Goal: Transaction & Acquisition: Purchase product/service

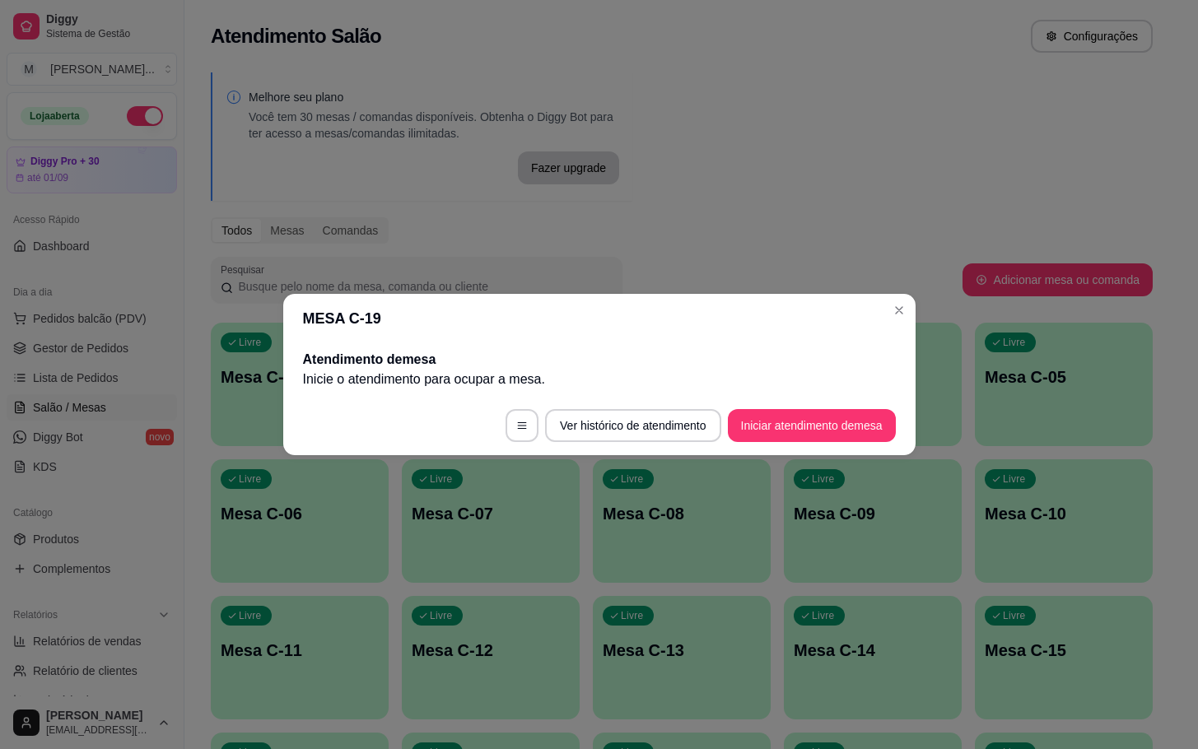
scroll to position [200, 0]
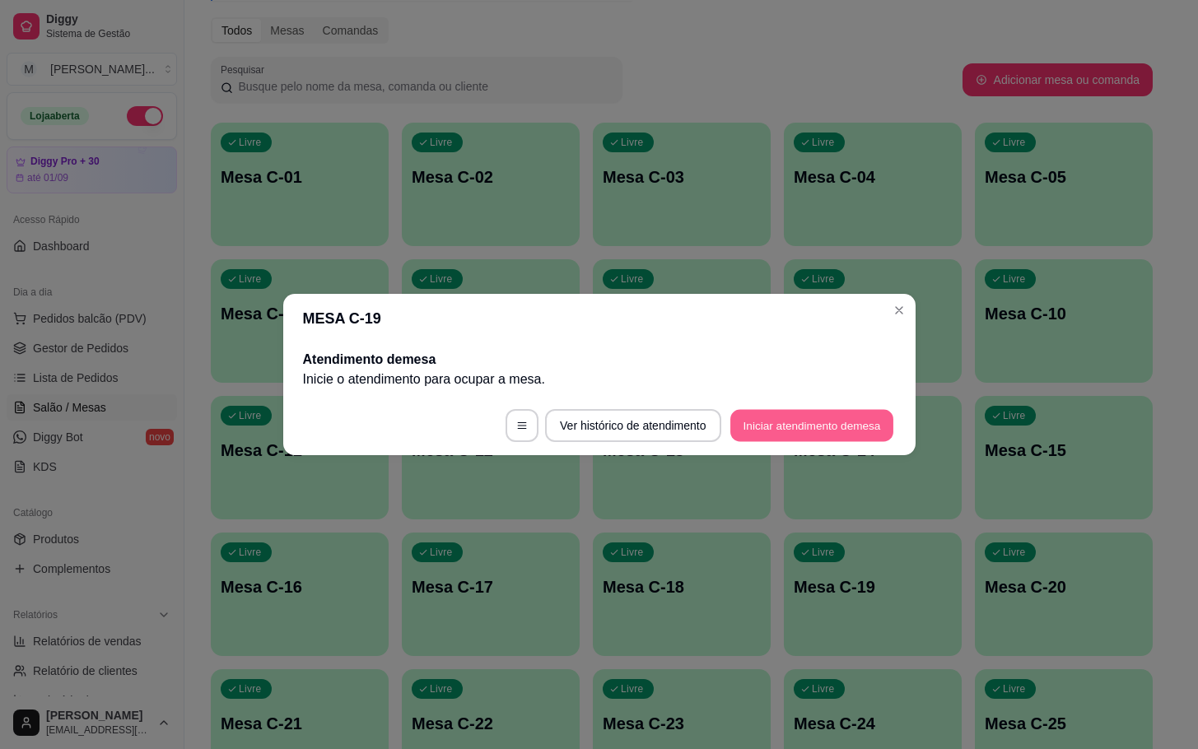
click at [789, 422] on button "Iniciar atendimento de mesa" at bounding box center [811, 426] width 163 height 32
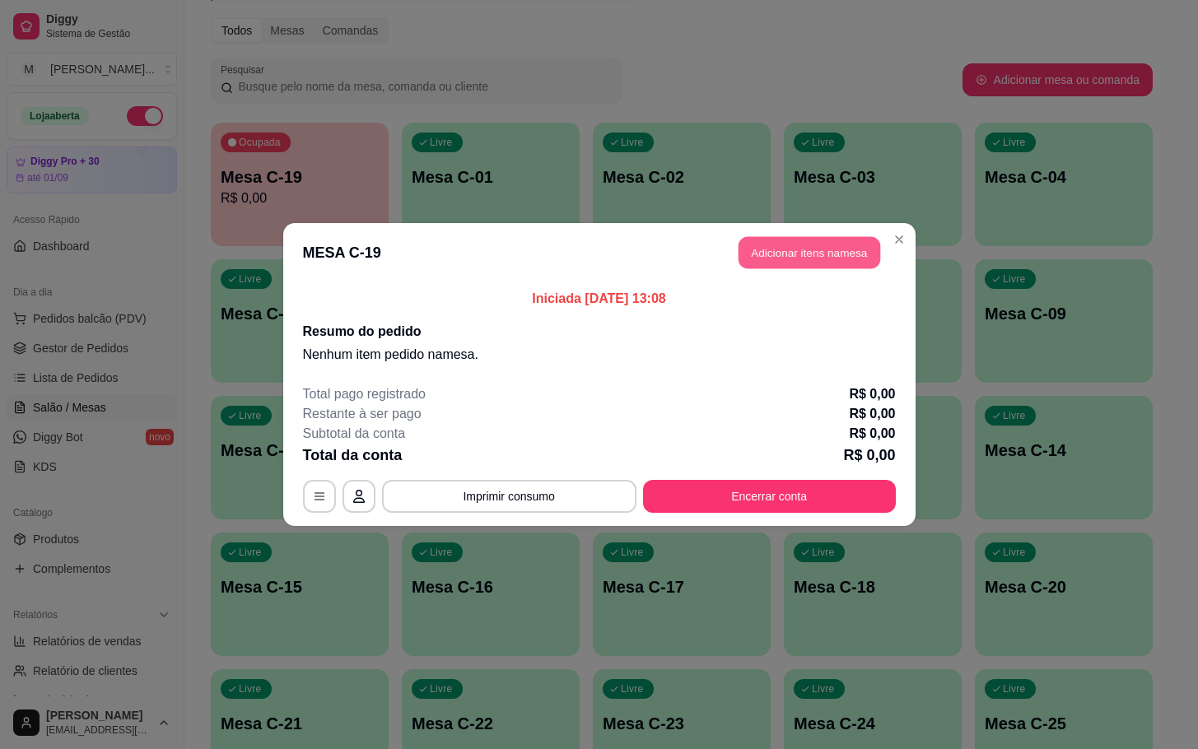
click at [776, 252] on button "Adicionar itens na mesa" at bounding box center [809, 253] width 142 height 32
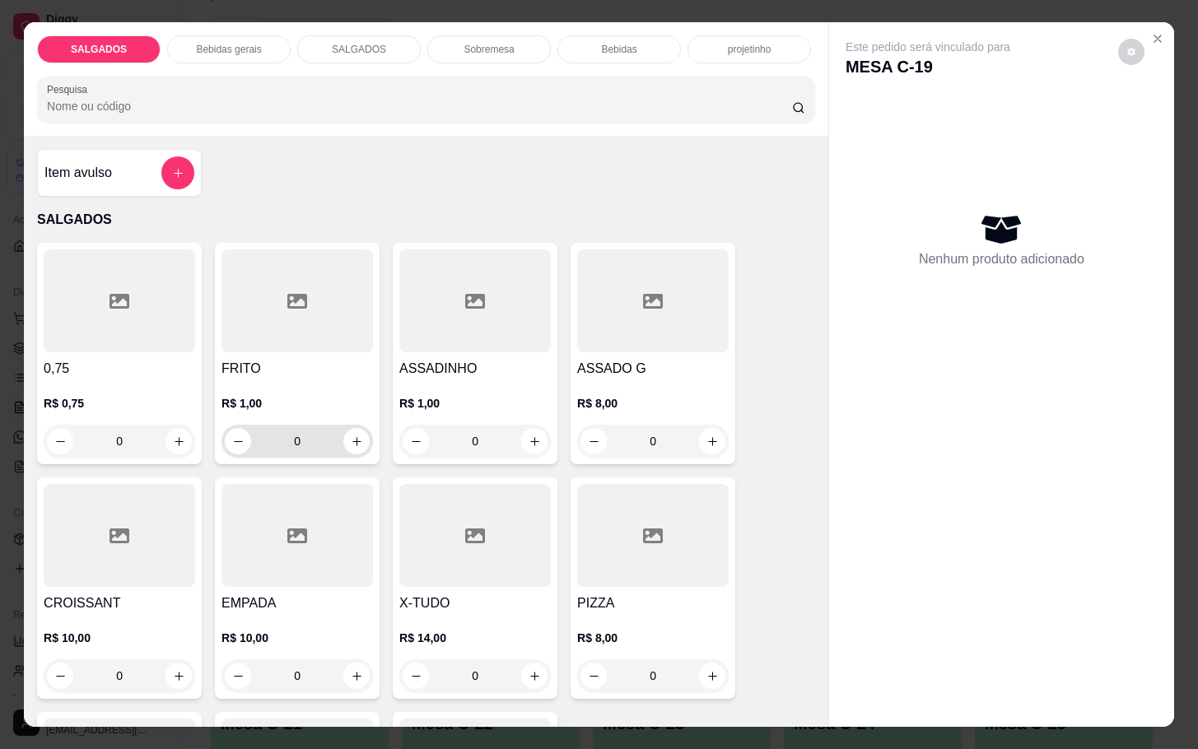
click at [312, 435] on input "0" at bounding box center [297, 441] width 92 height 33
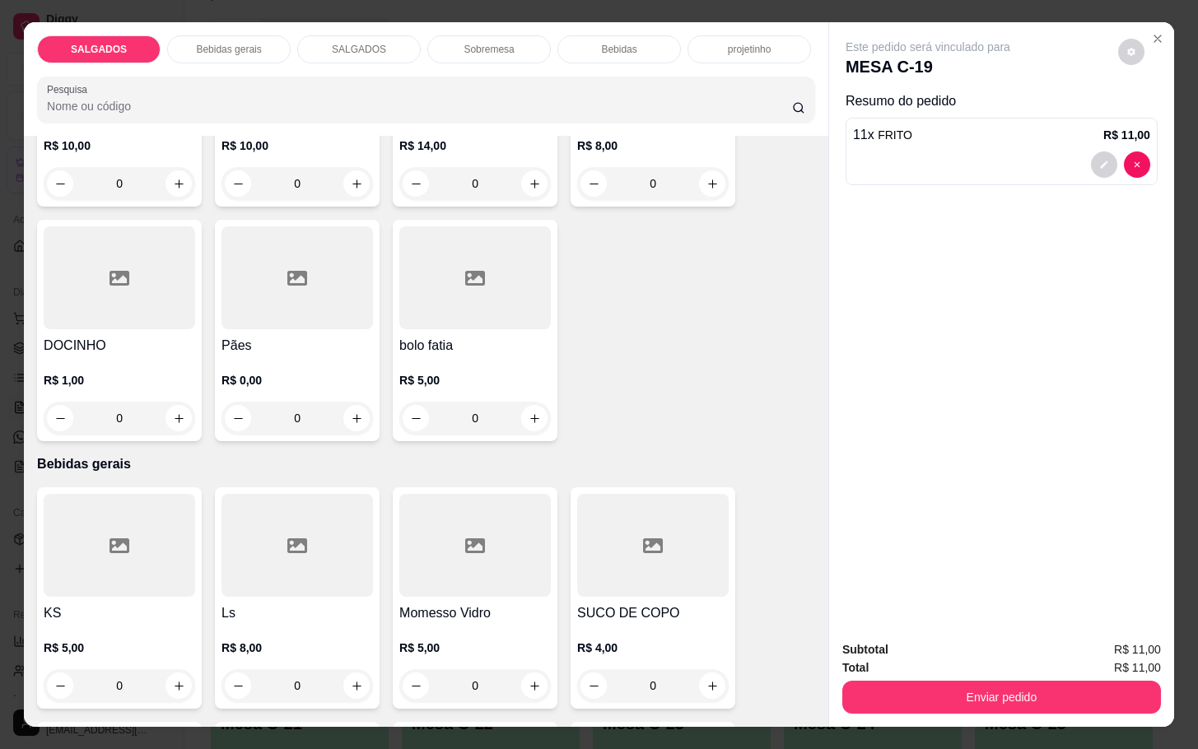
scroll to position [741, 0]
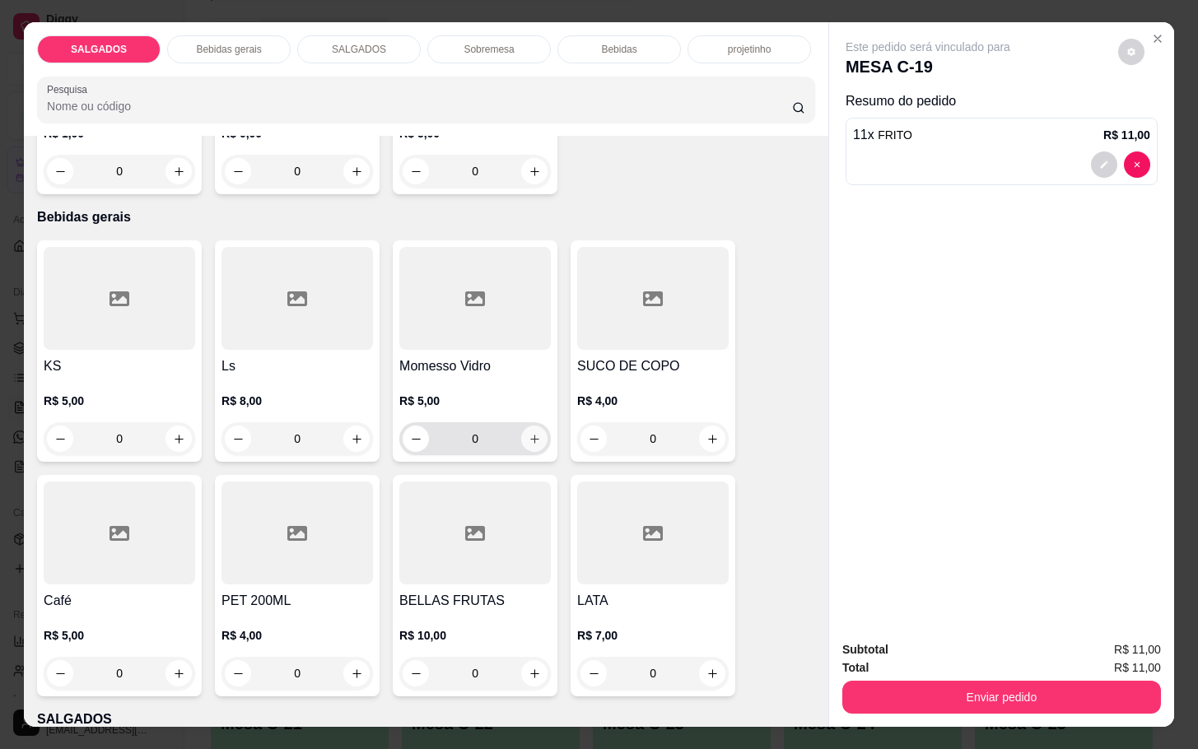
type input "11"
click at [524, 426] on button "increase-product-quantity" at bounding box center [534, 439] width 26 height 26
type input "1"
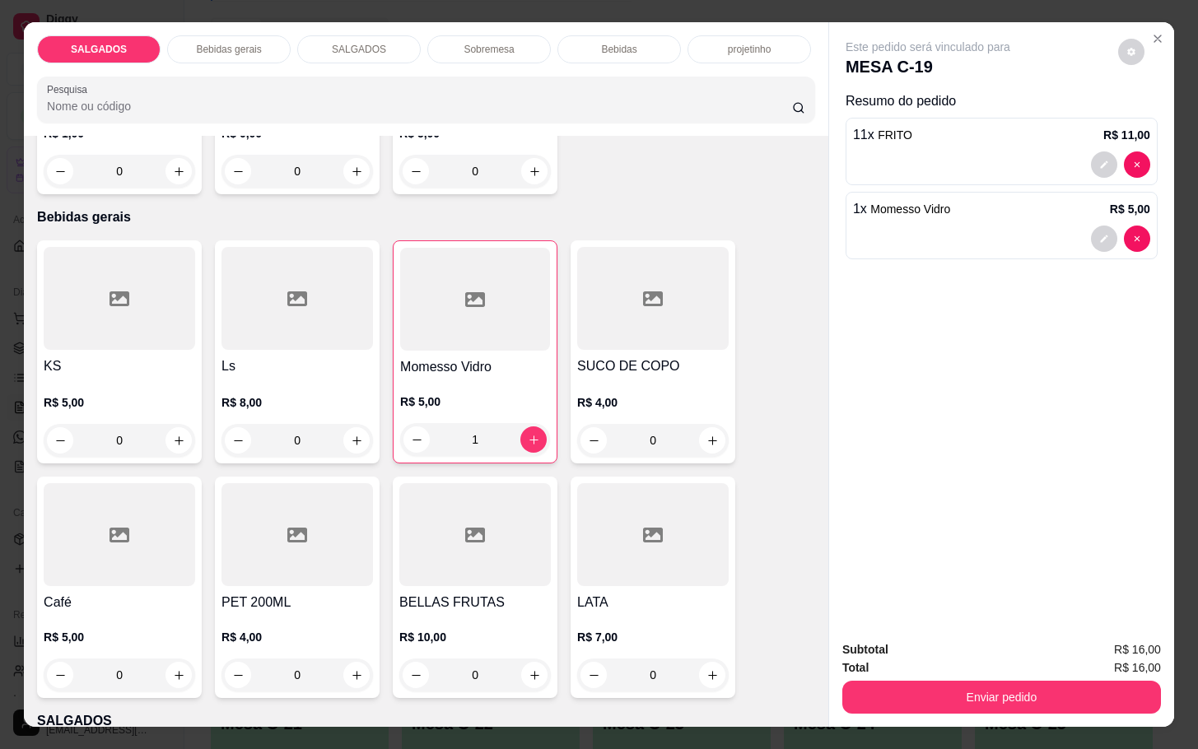
click at [894, 659] on div "Total R$ 16,00" at bounding box center [1001, 668] width 319 height 18
click at [931, 642] on div "Subtotal R$ 16,00" at bounding box center [1001, 649] width 319 height 18
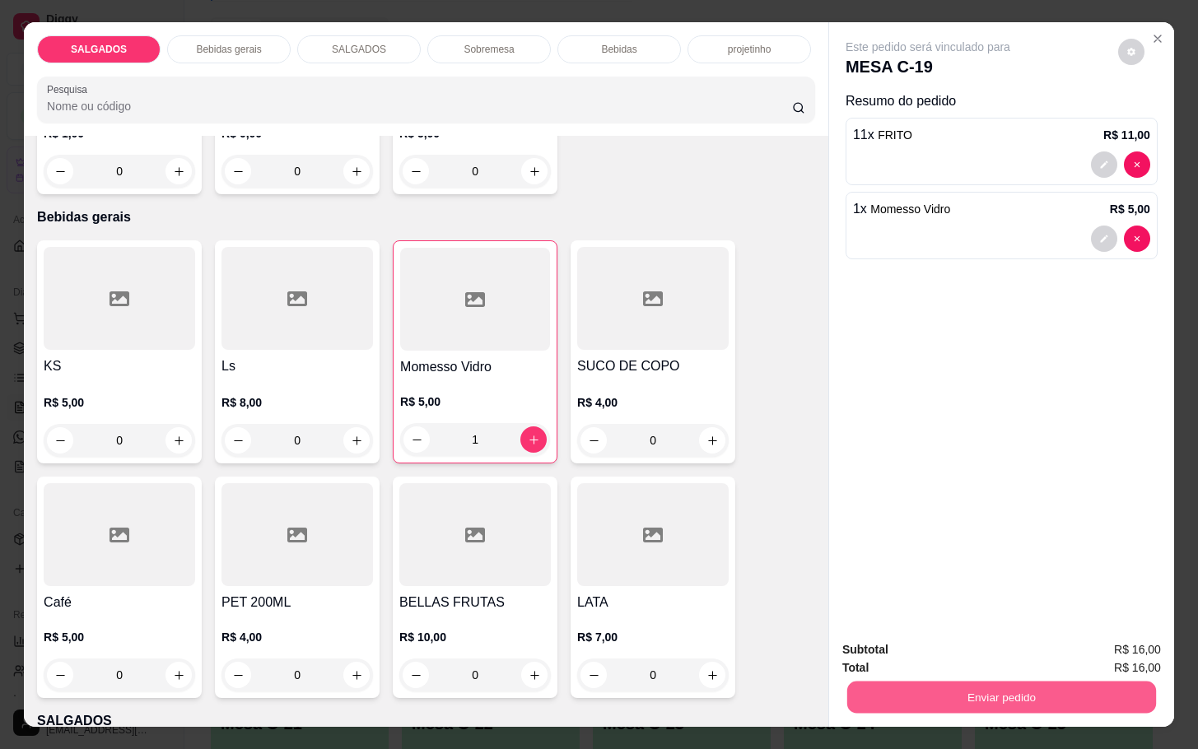
click at [939, 697] on button "Enviar pedido" at bounding box center [1001, 697] width 309 height 32
click at [949, 660] on button "Não registrar e enviar pedido" at bounding box center [944, 647] width 171 height 31
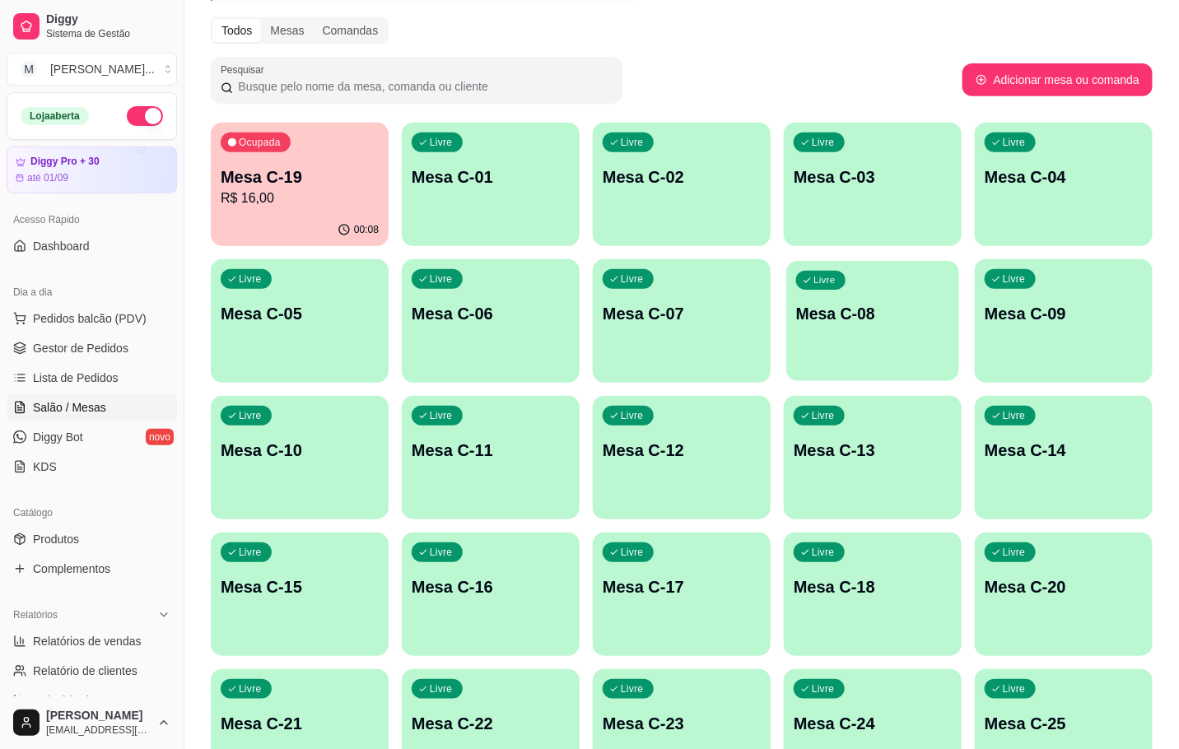
click at [859, 333] on div "Livre Mesa C-08" at bounding box center [872, 311] width 173 height 100
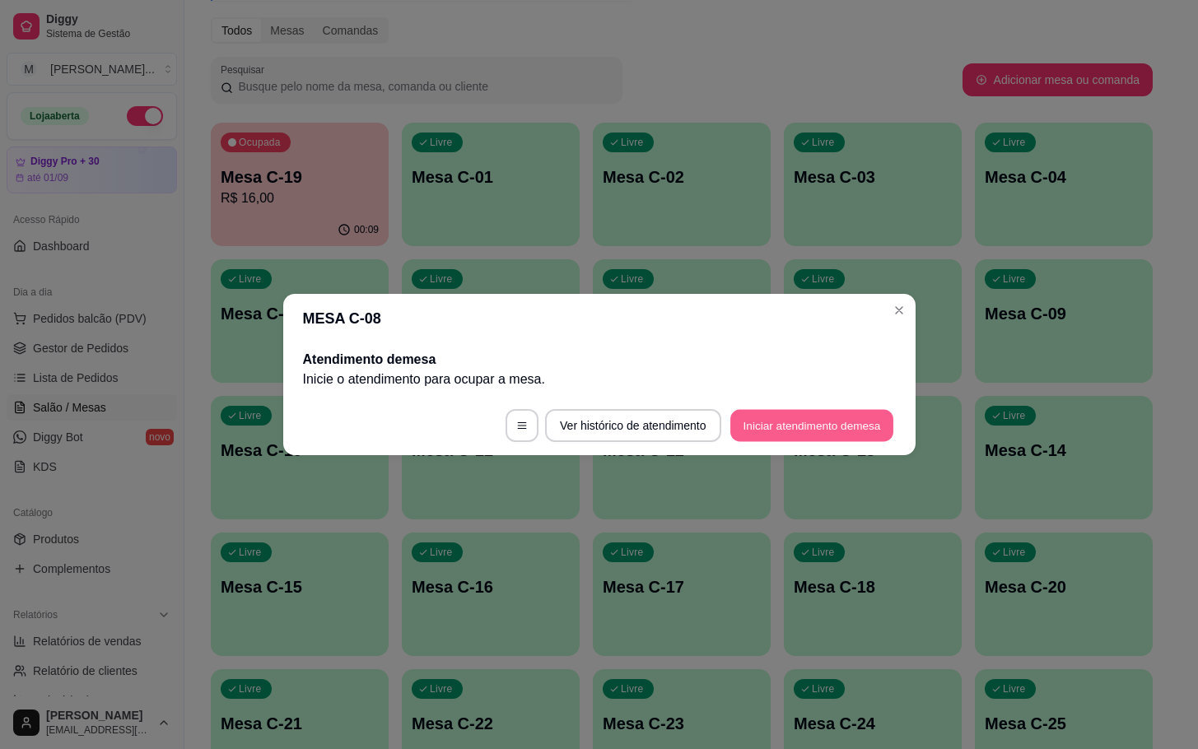
click at [821, 417] on button "Iniciar atendimento de mesa" at bounding box center [811, 426] width 163 height 32
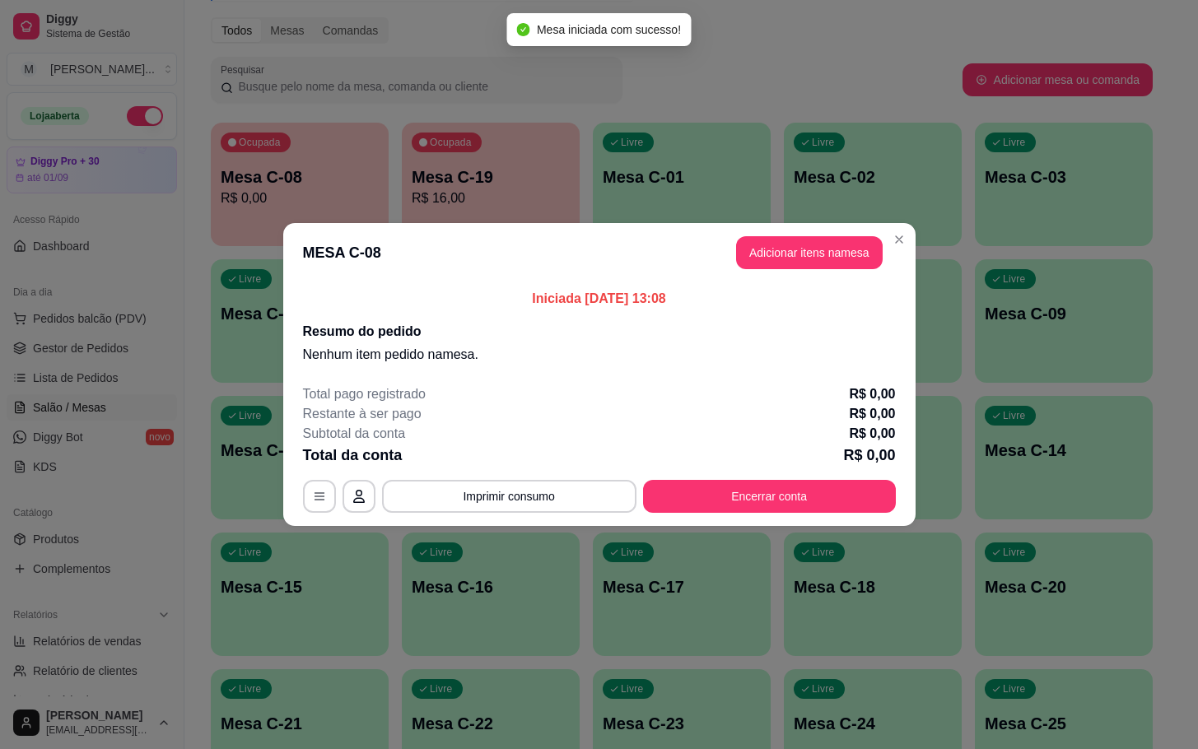
click at [763, 307] on p "Iniciada [DATE] 13:08" at bounding box center [599, 299] width 593 height 20
click at [773, 282] on div "Iniciada [DATE] 13:08 Resumo do pedido Nenhum item pedido na mesa ." at bounding box center [599, 326] width 632 height 89
click at [870, 259] on button "Adicionar itens na mesa" at bounding box center [809, 252] width 147 height 33
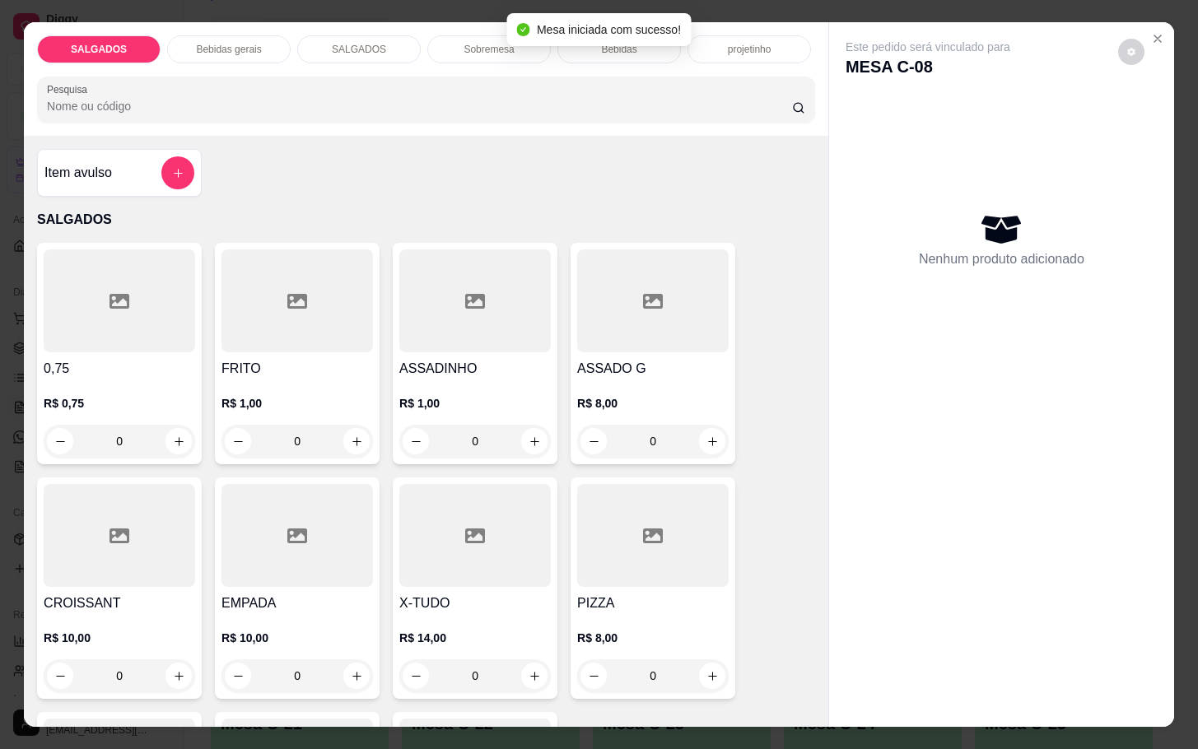
click at [250, 307] on div at bounding box center [296, 300] width 151 height 103
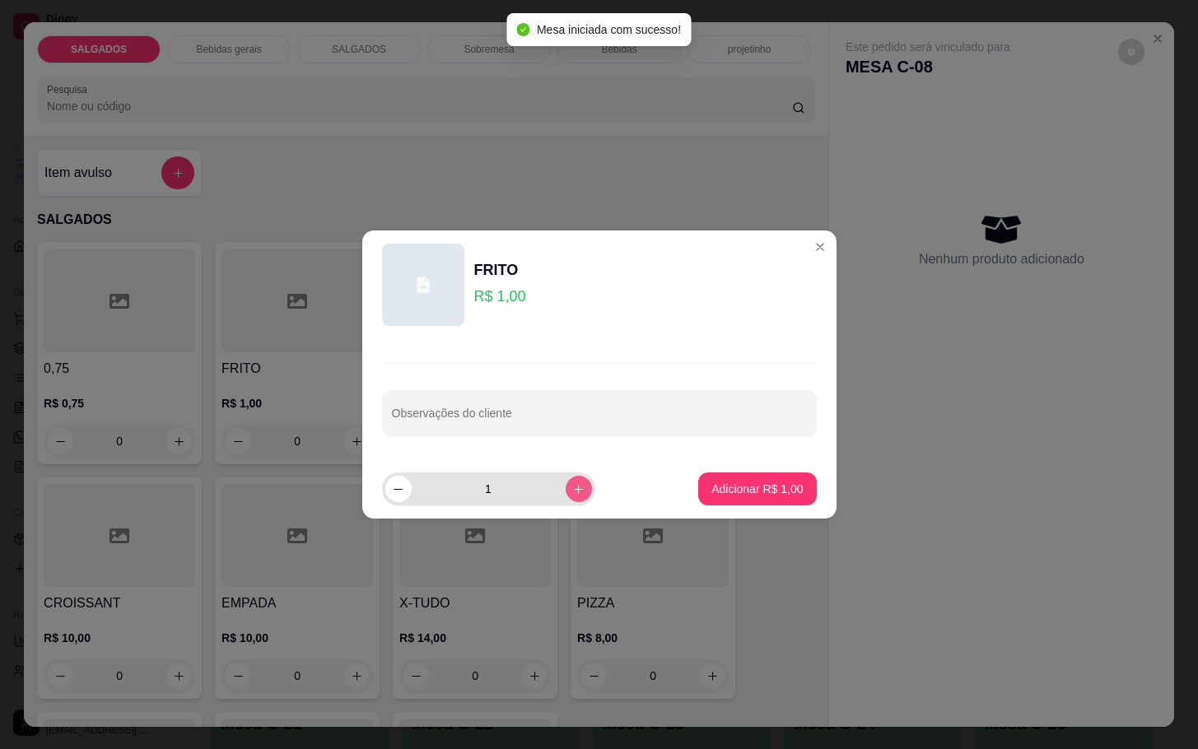
click at [572, 490] on icon "increase-product-quantity" at bounding box center [578, 489] width 12 height 12
click at [572, 487] on icon "increase-product-quantity" at bounding box center [578, 489] width 12 height 12
click at [572, 485] on icon "increase-product-quantity" at bounding box center [578, 489] width 12 height 12
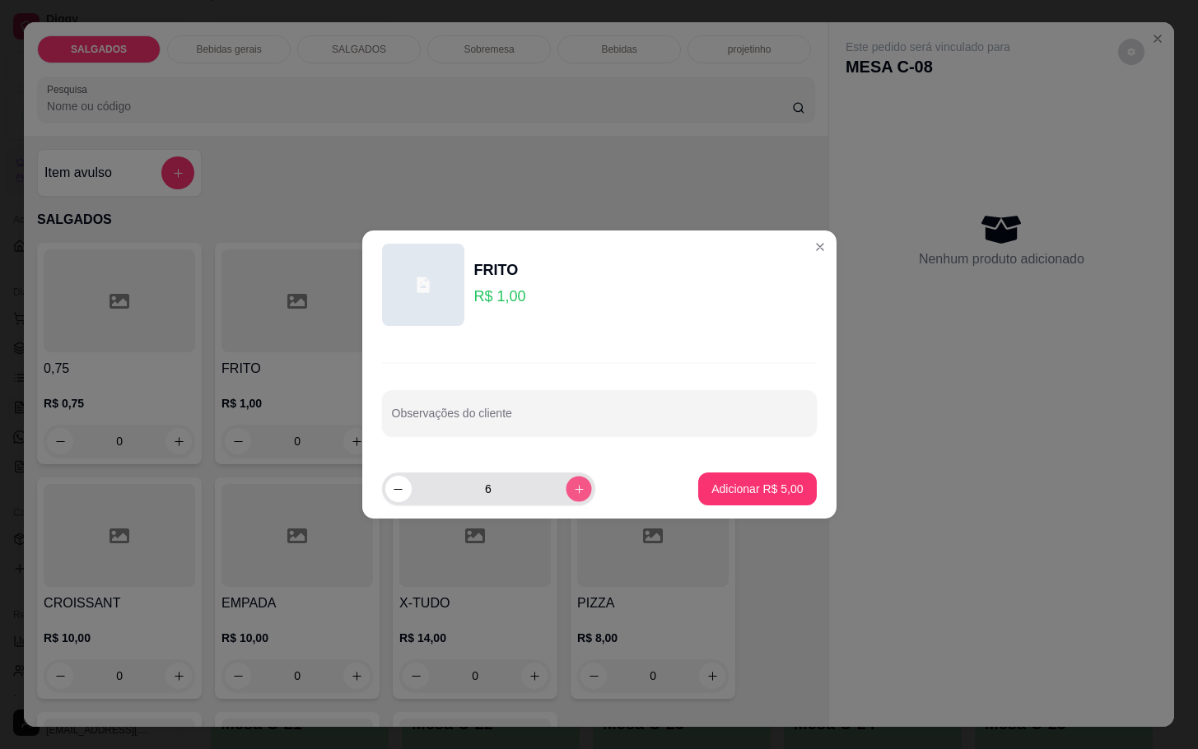
click at [572, 485] on icon "increase-product-quantity" at bounding box center [578, 489] width 12 height 12
click at [571, 490] on button "increase-product-quantity" at bounding box center [579, 489] width 26 height 26
type input "8"
click at [761, 492] on p "Adicionar R$ 8,00" at bounding box center [757, 489] width 89 height 16
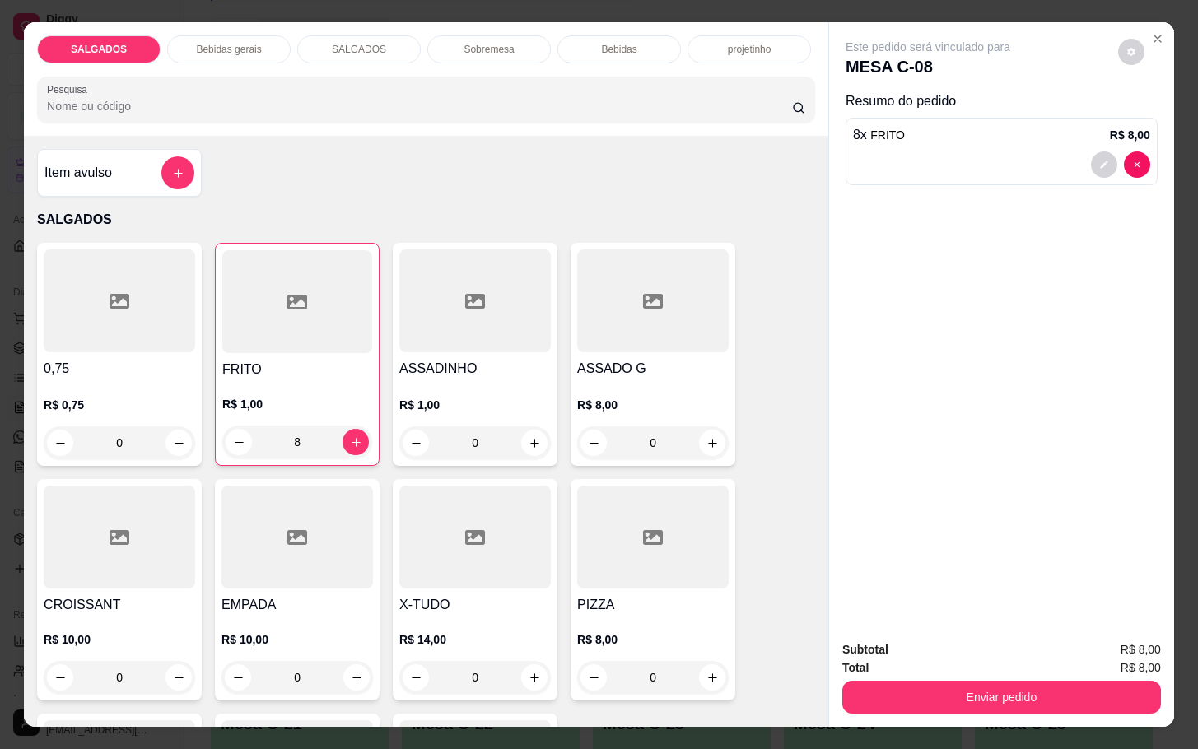
click at [332, 35] on div "SALGADOS" at bounding box center [358, 49] width 123 height 28
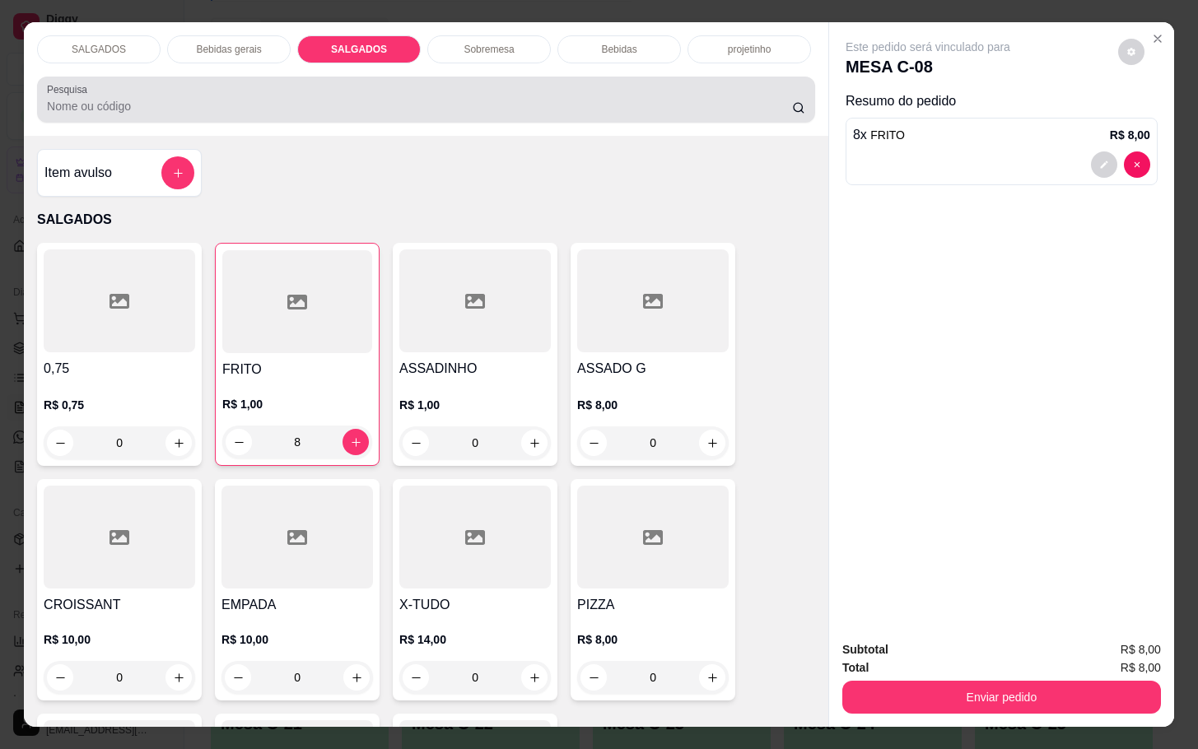
scroll to position [40, 0]
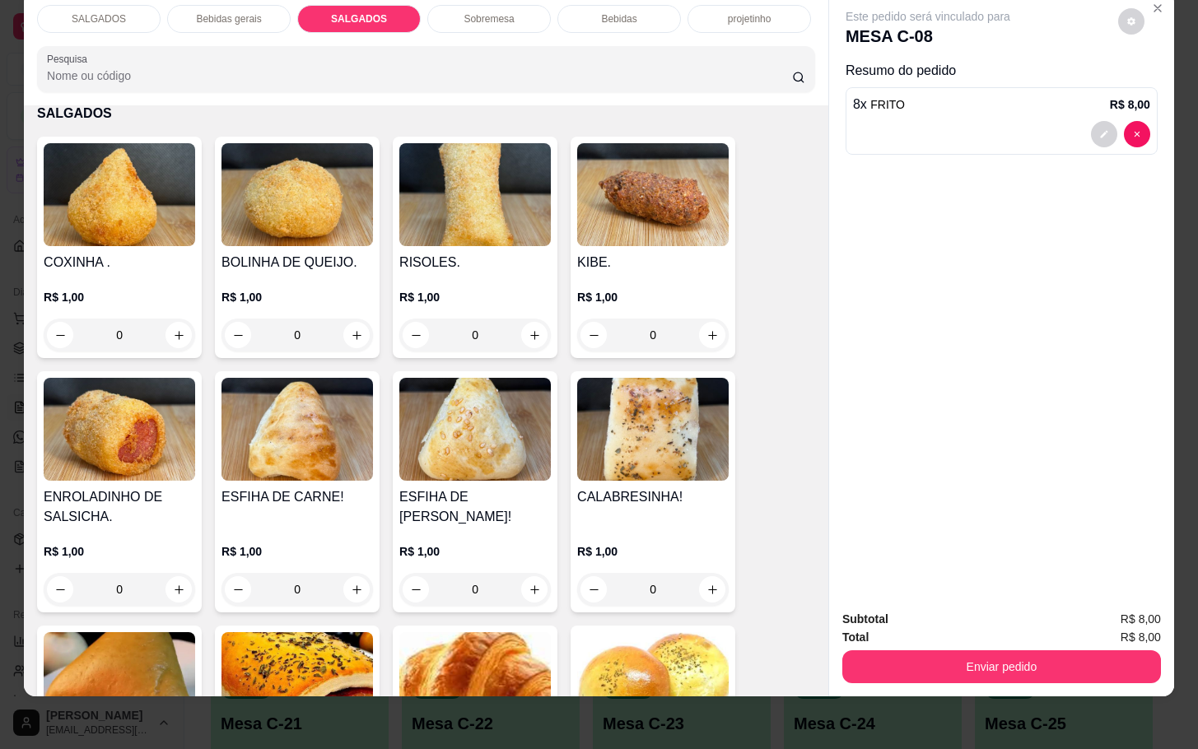
click at [111, 8] on div "SALGADOS" at bounding box center [98, 19] width 123 height 28
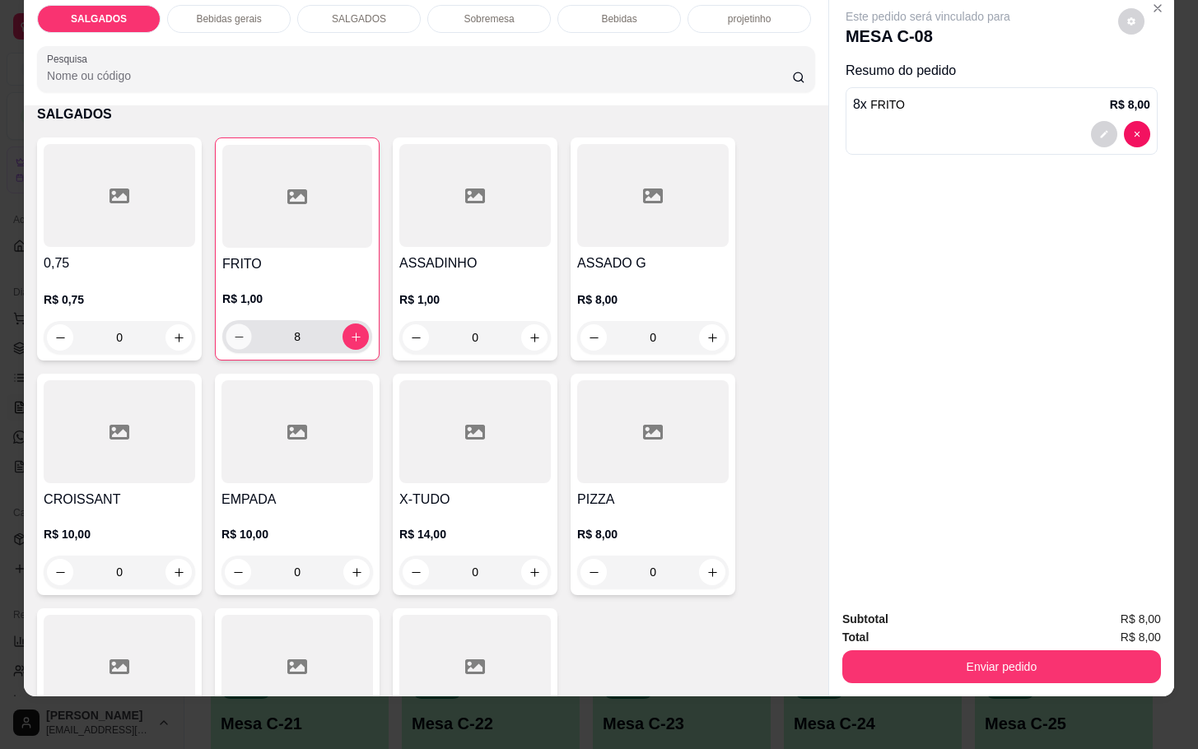
click at [231, 332] on button "decrease-product-quantity" at bounding box center [239, 337] width 26 height 26
click at [231, 329] on button "decrease-product-quantity" at bounding box center [239, 337] width 26 height 26
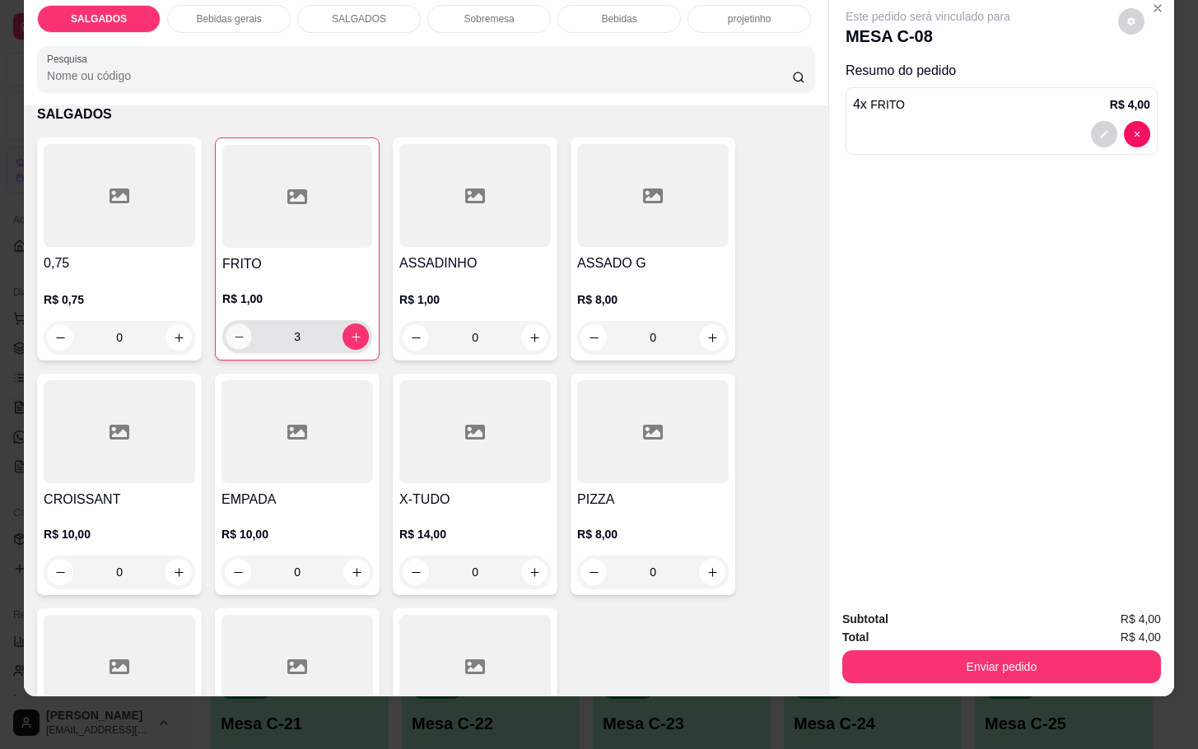
click at [231, 329] on button "decrease-product-quantity" at bounding box center [239, 337] width 26 height 26
click at [347, 328] on button "increase-product-quantity" at bounding box center [355, 337] width 26 height 26
click at [347, 328] on button "increase-product-quantity" at bounding box center [356, 337] width 26 height 26
click at [343, 328] on button "increase-product-quantity" at bounding box center [356, 337] width 26 height 26
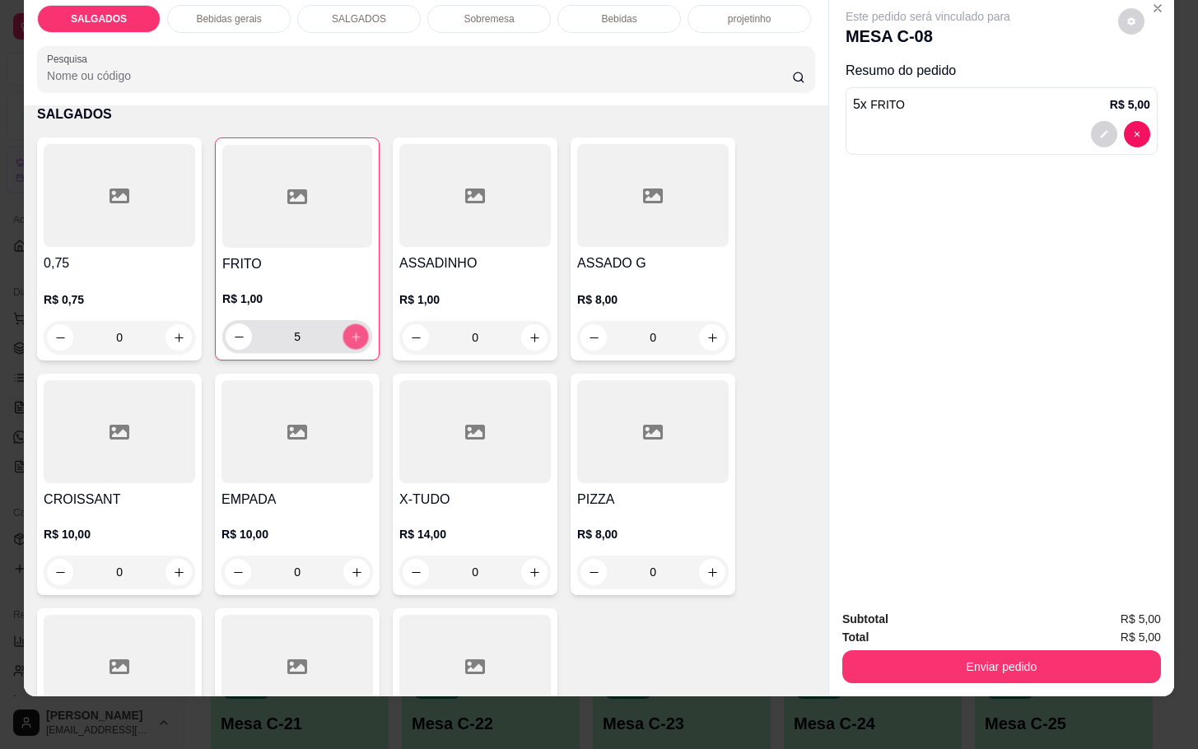
type input "6"
click at [245, 12] on div "Bebidas gerais" at bounding box center [228, 19] width 123 height 28
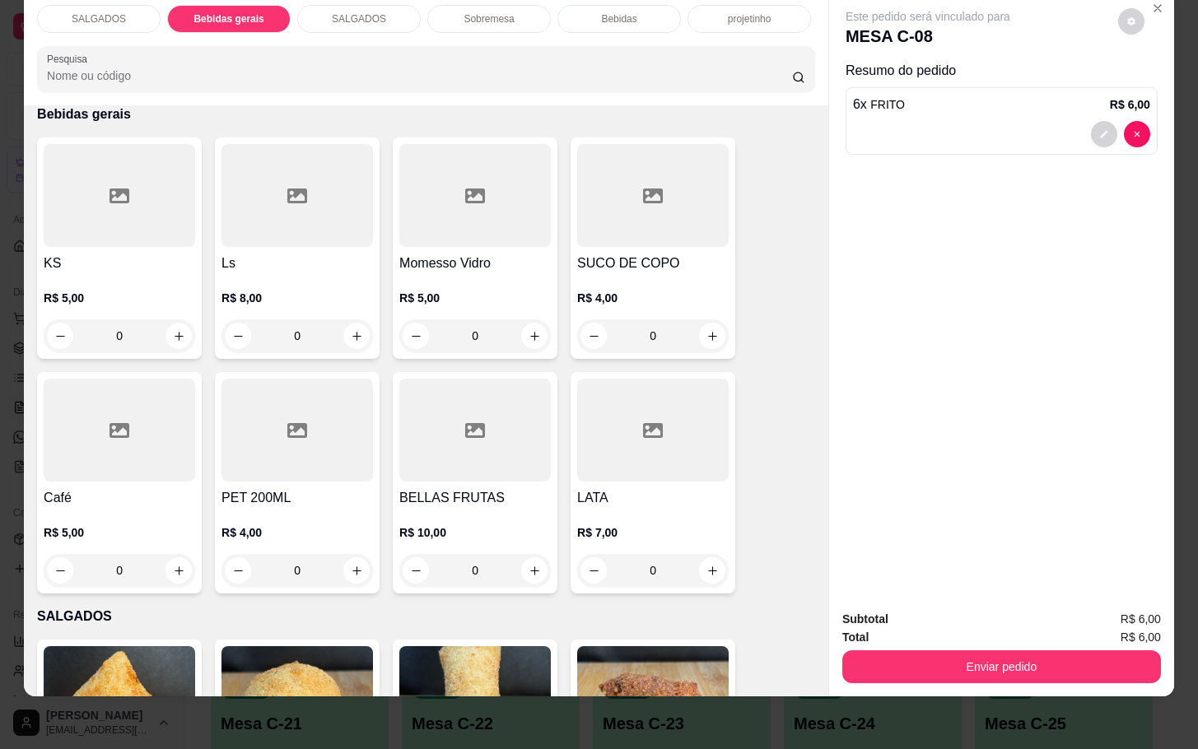
click at [180, 445] on div at bounding box center [119, 430] width 151 height 103
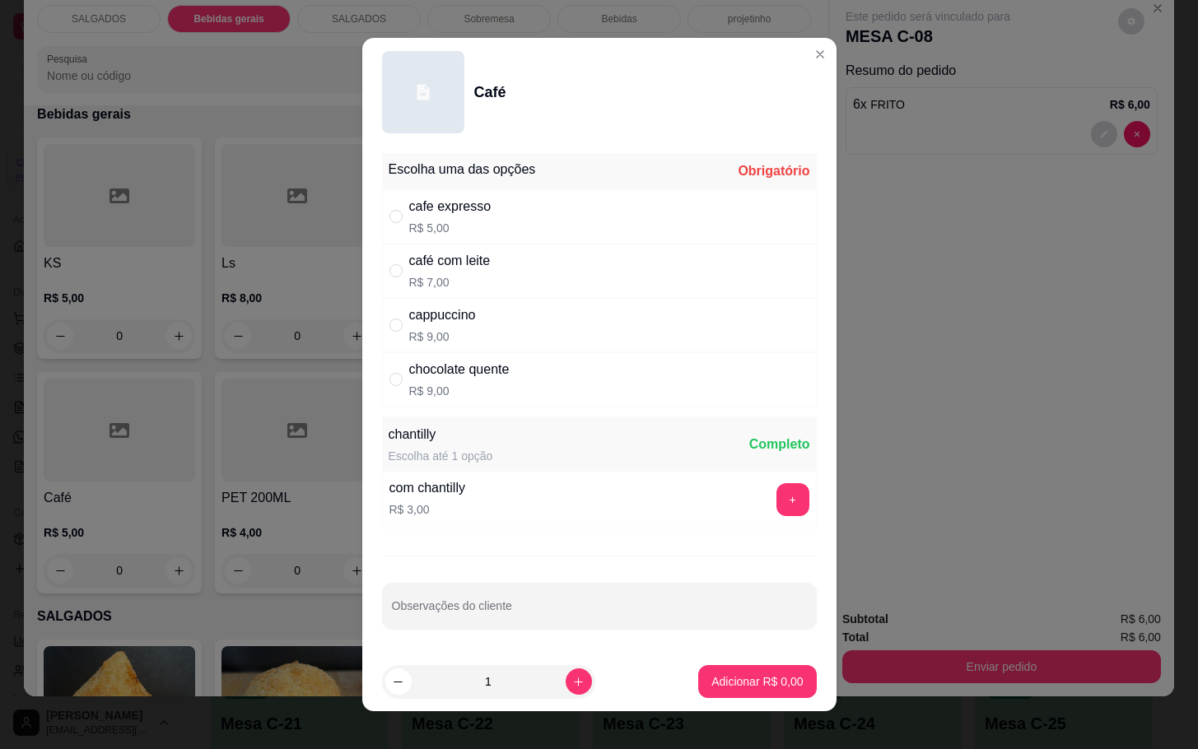
click at [423, 215] on div "cafe expresso" at bounding box center [450, 207] width 82 height 20
radio input "true"
drag, startPoint x: 732, startPoint y: 662, endPoint x: 773, endPoint y: 679, distance: 44.6
click at [737, 662] on footer "1 Adicionar R$ 5,00" at bounding box center [599, 681] width 474 height 59
click at [743, 679] on p "Adicionar R$ 5,00" at bounding box center [756, 681] width 91 height 16
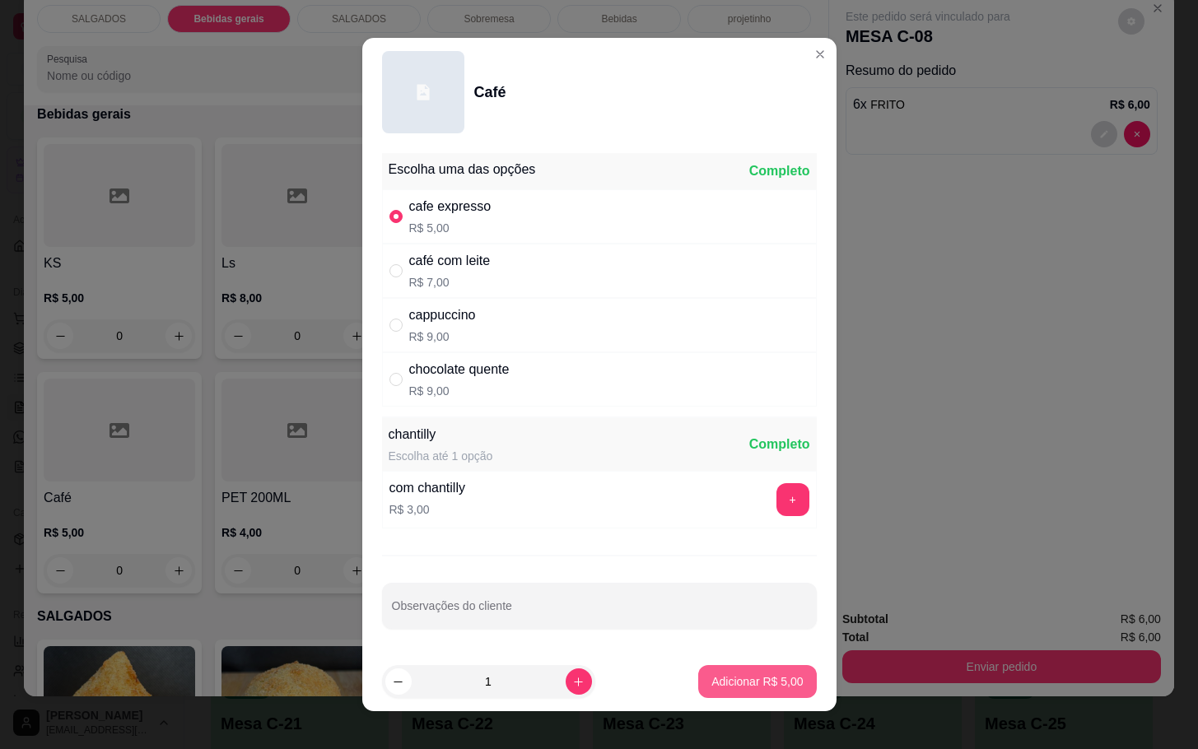
type input "1"
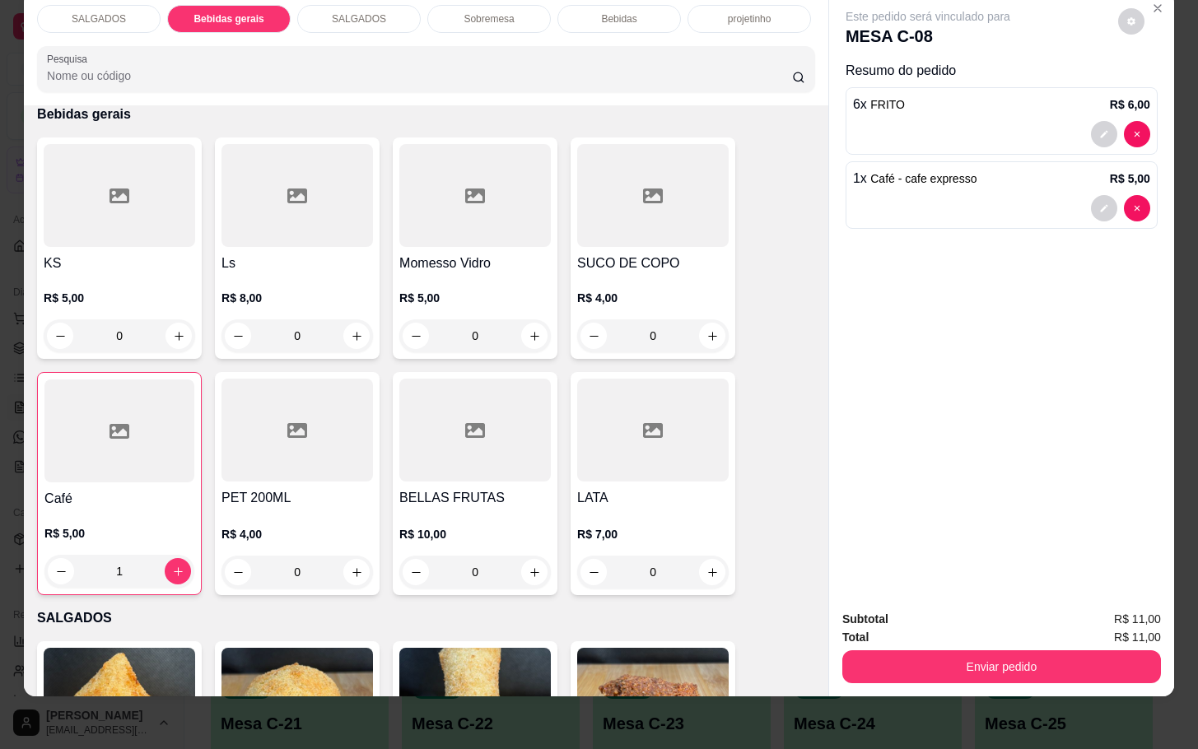
click at [1052, 672] on div "Subtotal R$ 11,00 Total R$ 11,00 Enviar pedido" at bounding box center [1001, 647] width 345 height 100
click at [1065, 664] on button "Enviar pedido" at bounding box center [1001, 666] width 319 height 33
click at [994, 611] on button "Não registrar e enviar pedido" at bounding box center [944, 608] width 171 height 31
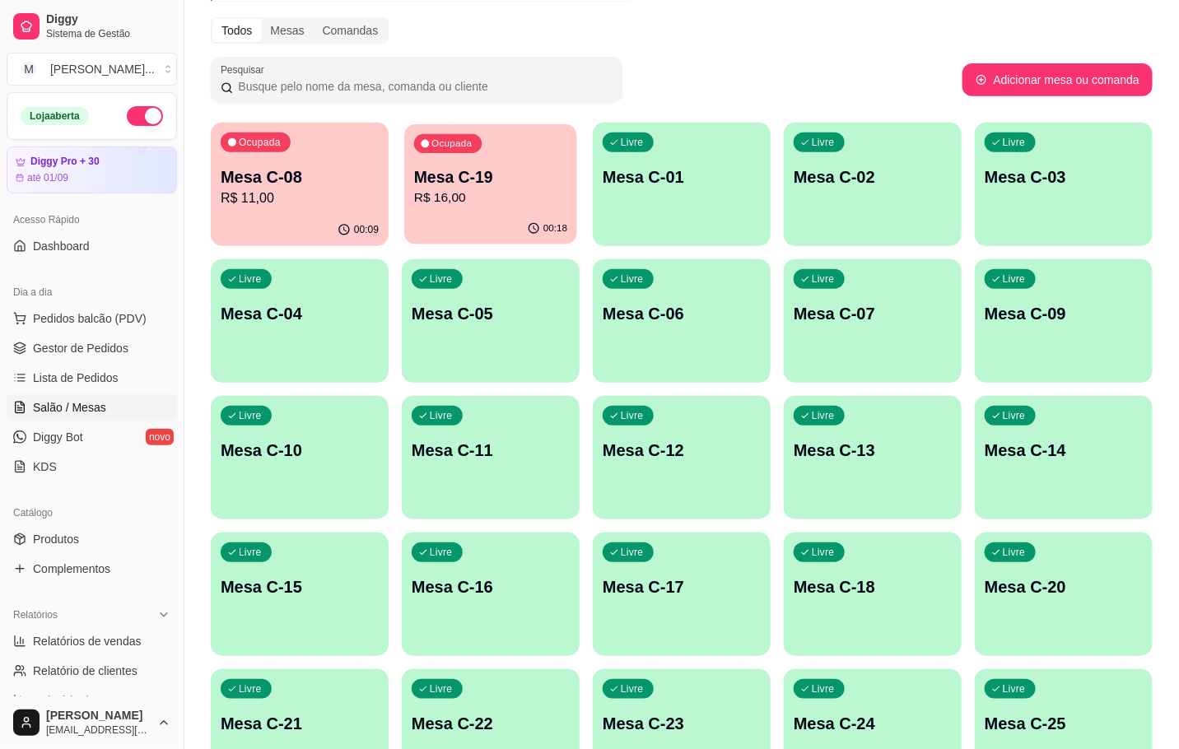
click at [509, 184] on p "Mesa C-19" at bounding box center [490, 177] width 153 height 22
click at [309, 205] on p "R$ 11,00" at bounding box center [300, 199] width 158 height 20
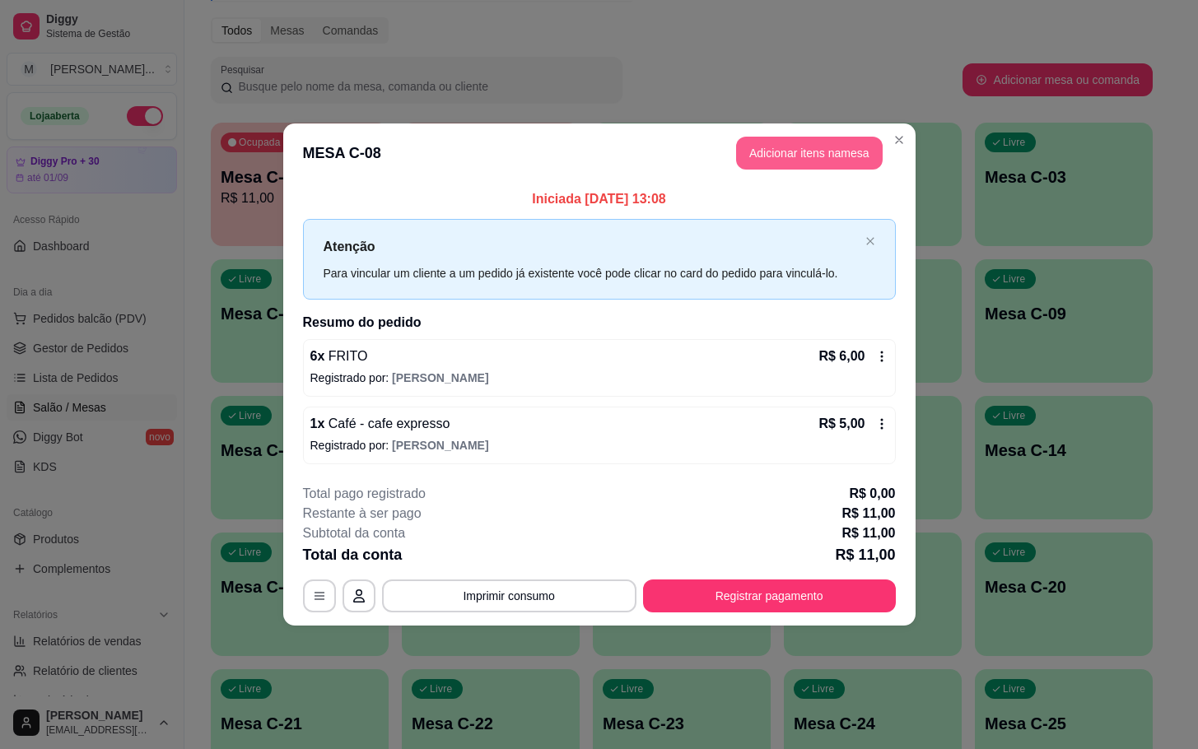
click at [762, 161] on button "Adicionar itens na mesa" at bounding box center [809, 153] width 147 height 33
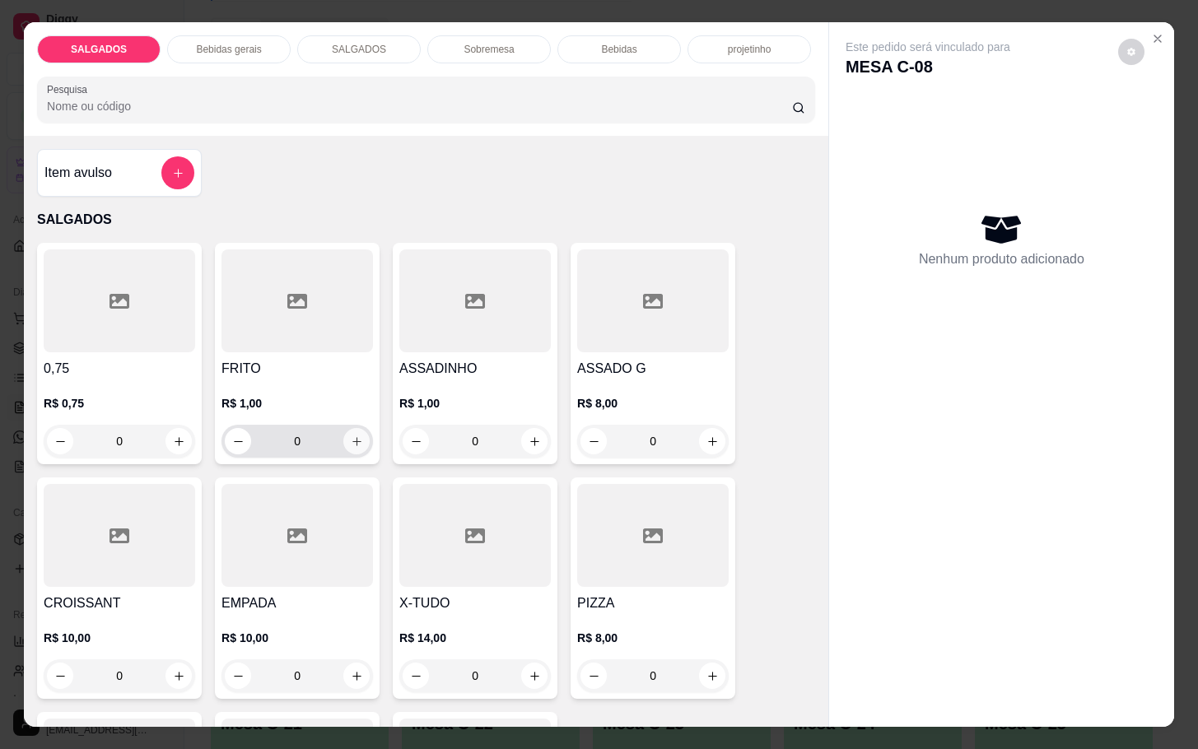
click at [351, 436] on icon "increase-product-quantity" at bounding box center [357, 442] width 12 height 12
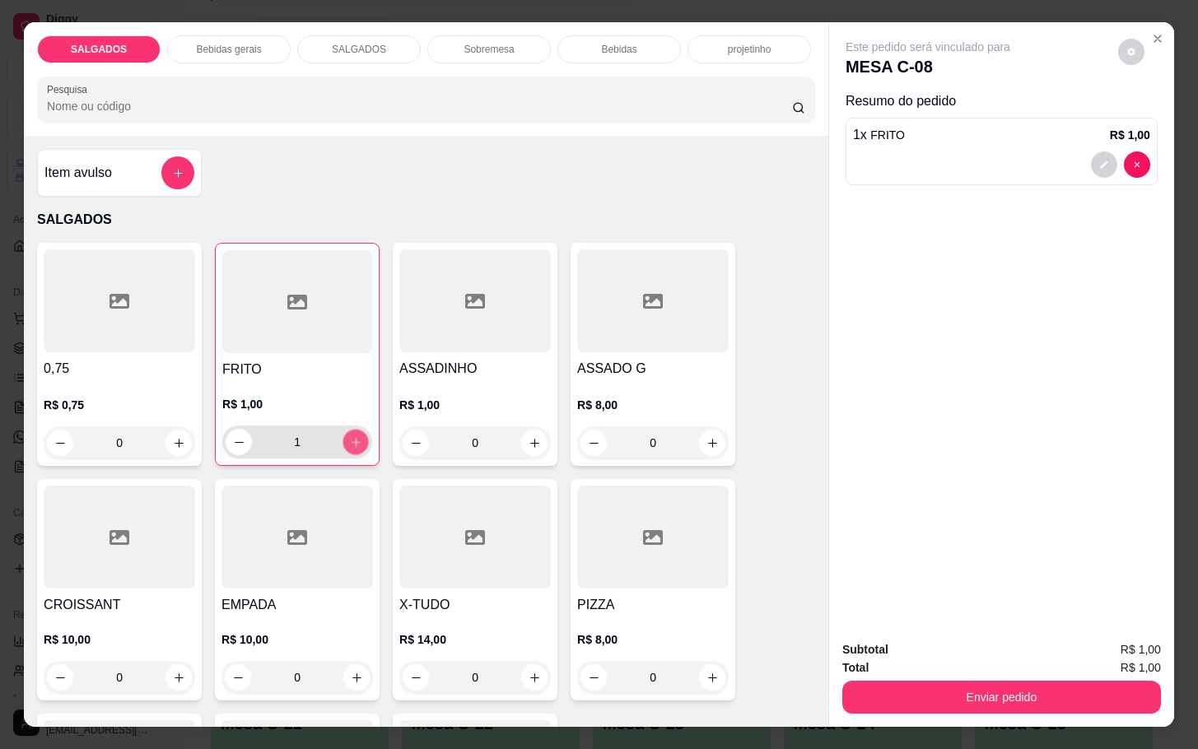
click at [350, 436] on icon "increase-product-quantity" at bounding box center [356, 442] width 12 height 12
type input "3"
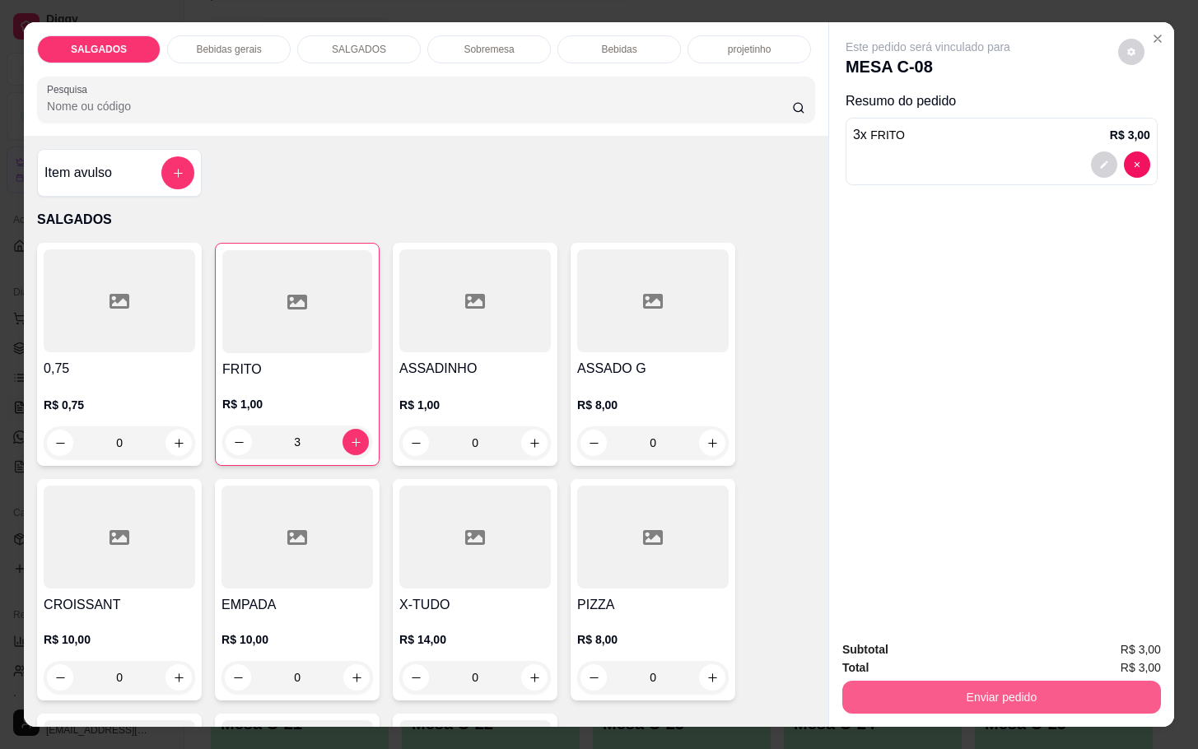
click at [882, 681] on button "Enviar pedido" at bounding box center [1001, 697] width 319 height 33
click at [939, 700] on button "Enviar pedido" at bounding box center [1001, 697] width 309 height 32
click at [905, 645] on button "Não registrar e enviar pedido" at bounding box center [944, 647] width 171 height 31
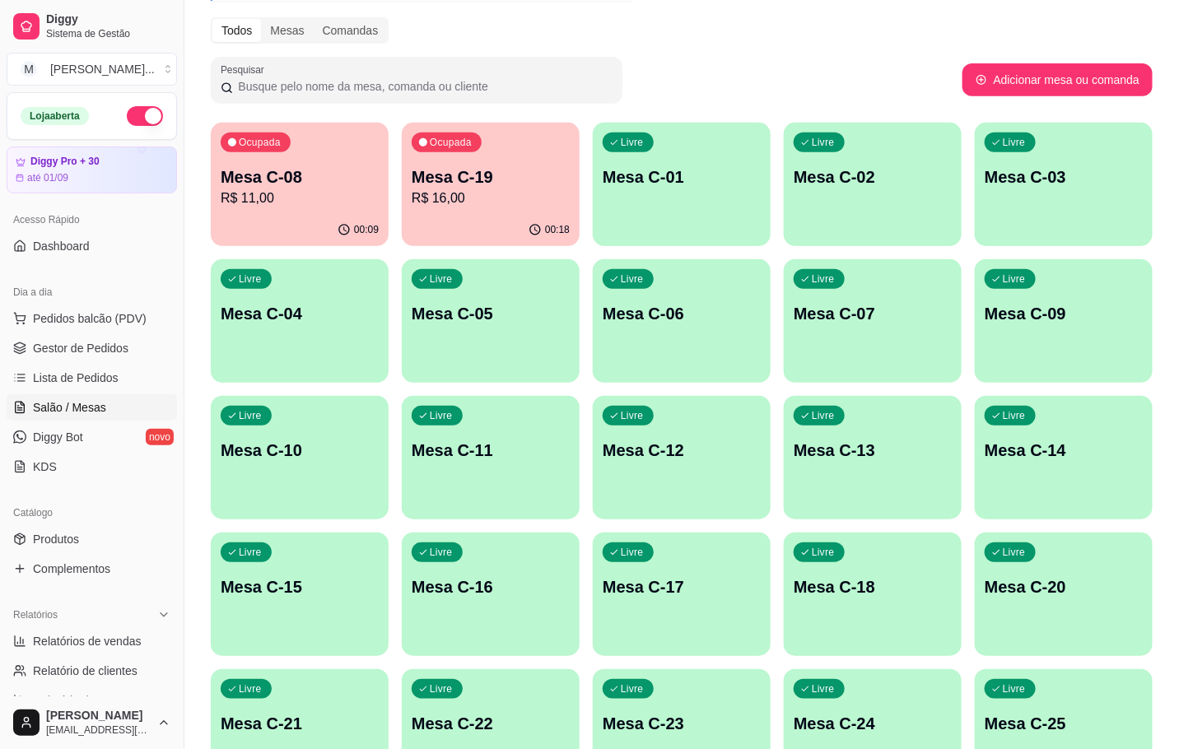
click at [690, 494] on div "Livre Mesa C-12" at bounding box center [682, 448] width 178 height 104
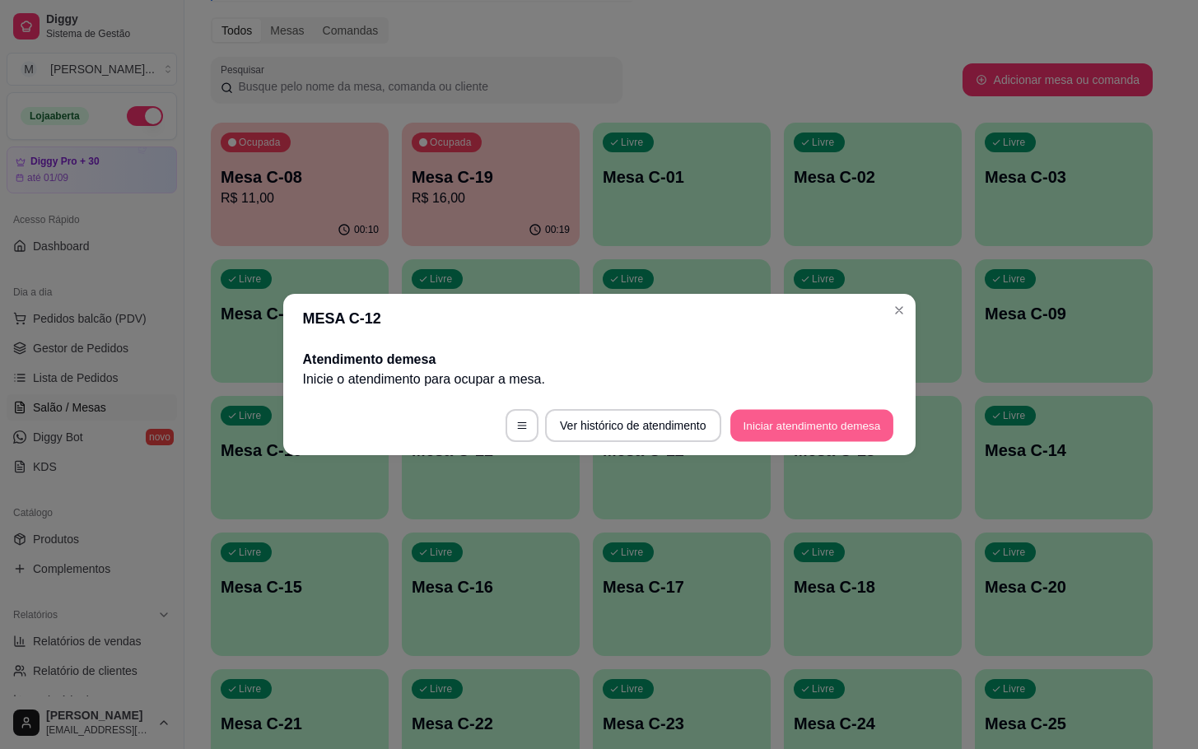
click at [847, 410] on button "Iniciar atendimento de mesa" at bounding box center [811, 426] width 163 height 32
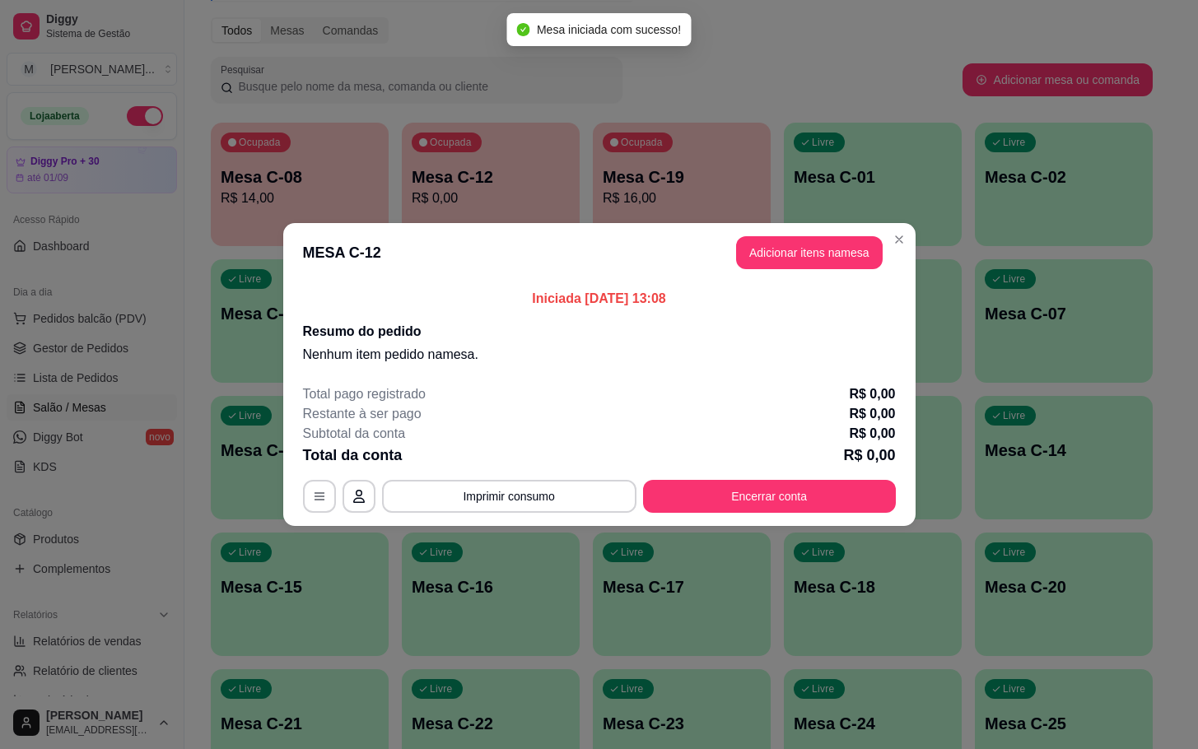
click at [788, 233] on header "MESA C-12 Adicionar itens na mesa" at bounding box center [599, 252] width 632 height 59
click at [793, 255] on button "Adicionar itens na mesa" at bounding box center [809, 252] width 147 height 33
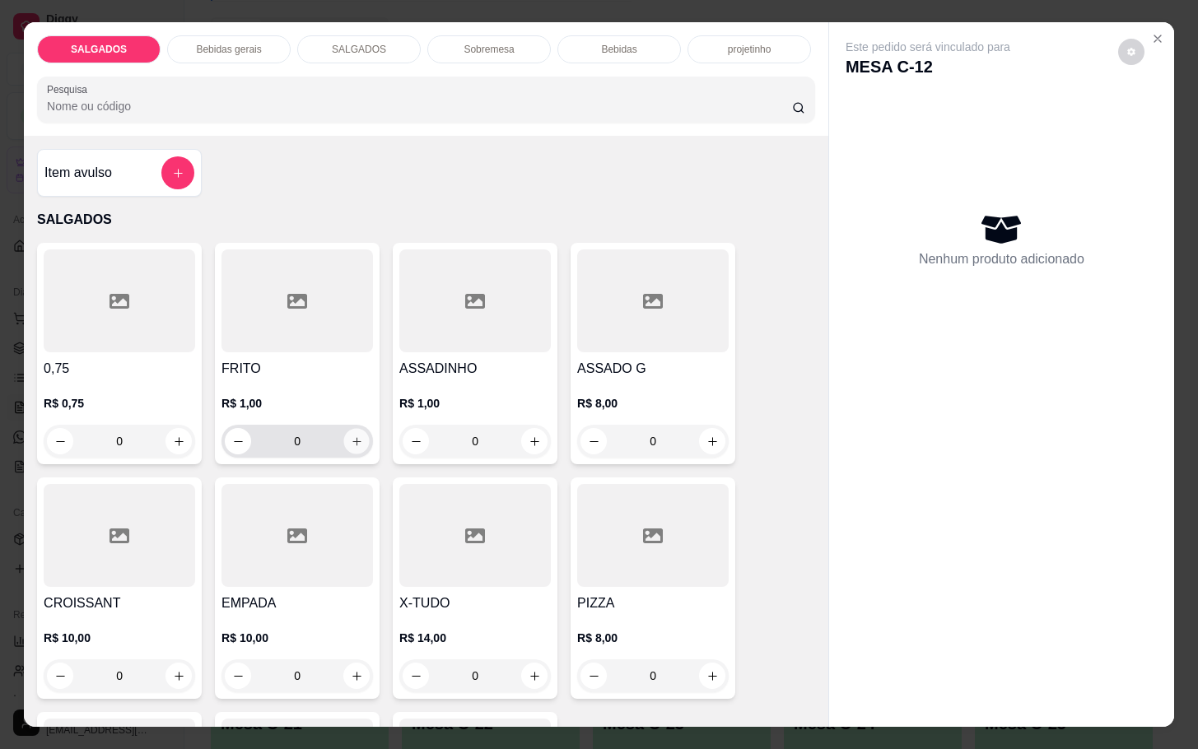
click at [346, 429] on button "increase-product-quantity" at bounding box center [357, 442] width 26 height 26
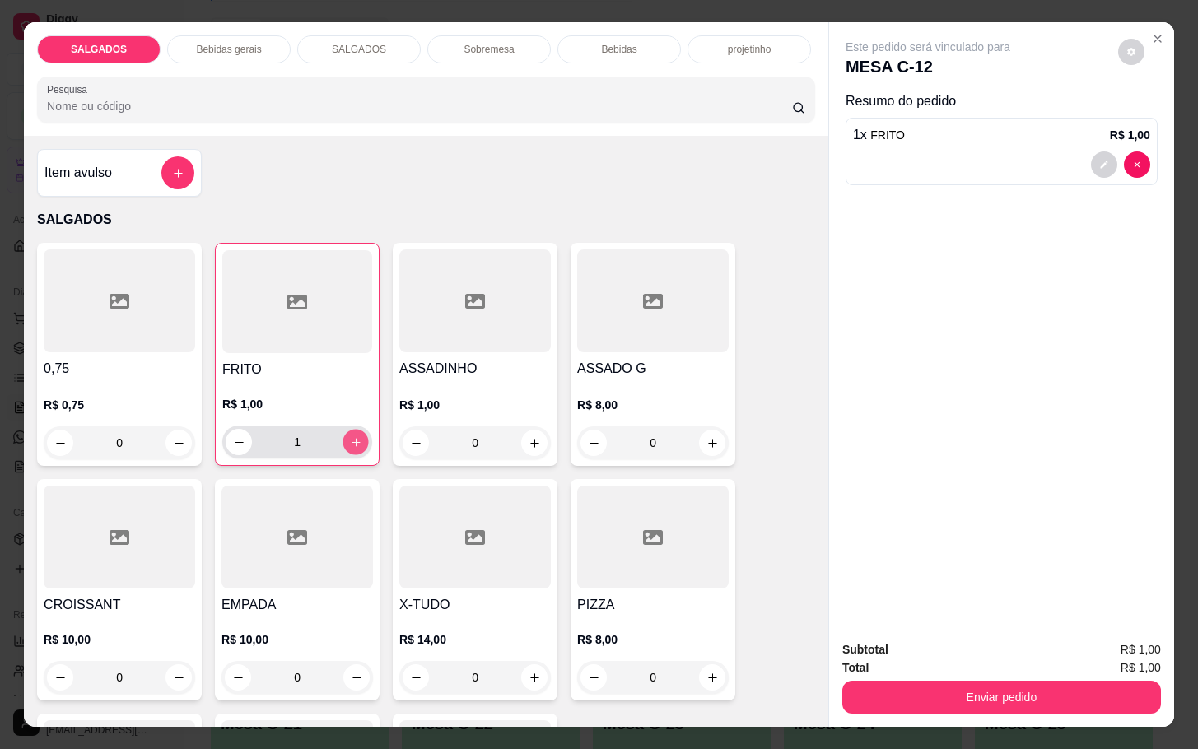
click at [346, 430] on button "increase-product-quantity" at bounding box center [356, 443] width 26 height 26
click at [346, 429] on button "increase-product-quantity" at bounding box center [355, 442] width 26 height 26
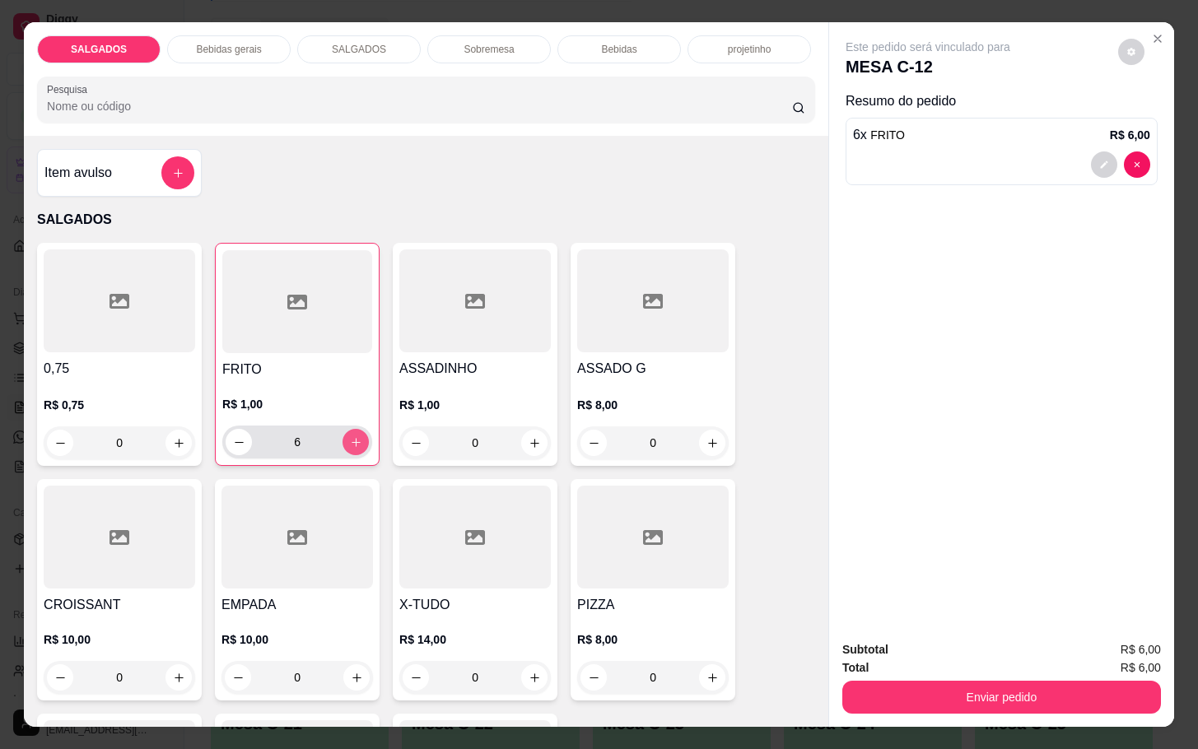
click at [346, 429] on button "increase-product-quantity" at bounding box center [355, 442] width 26 height 26
click at [346, 430] on button "increase-product-quantity" at bounding box center [356, 443] width 26 height 26
click at [346, 429] on button "increase-product-quantity" at bounding box center [355, 442] width 26 height 26
type input "10"
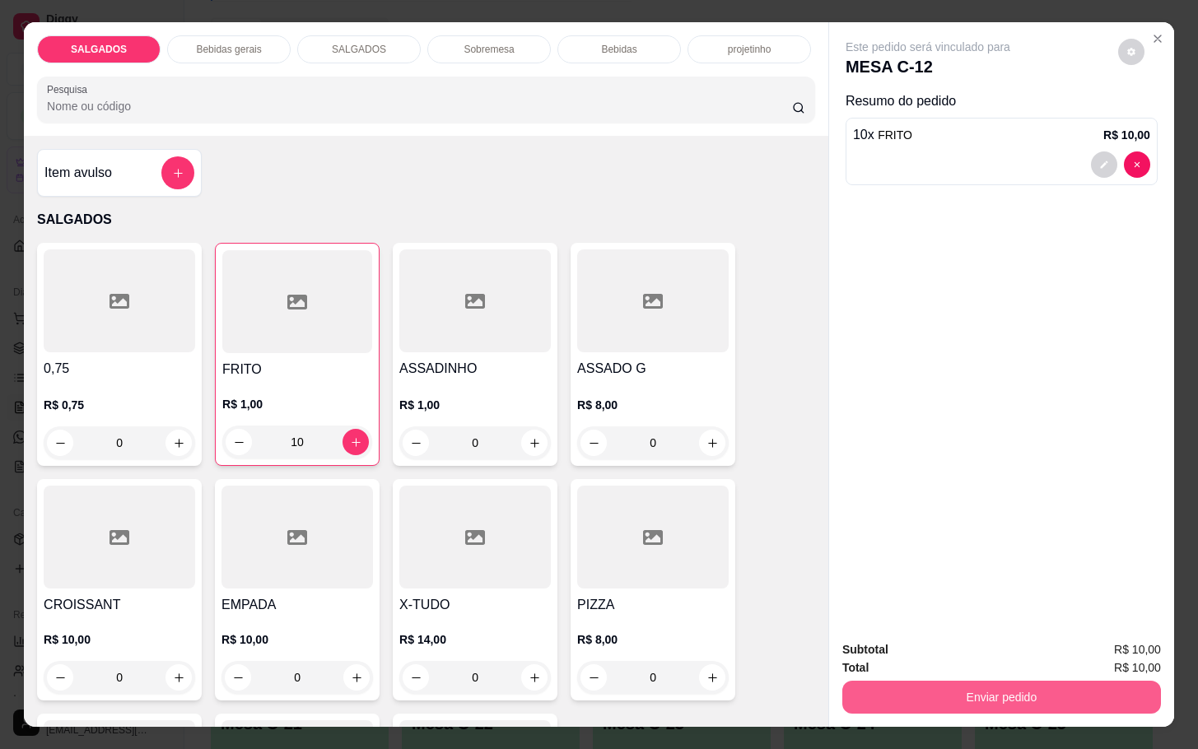
click at [877, 684] on button "Enviar pedido" at bounding box center [1001, 697] width 319 height 33
click at [931, 643] on button "Não registrar e enviar pedido" at bounding box center [944, 647] width 166 height 30
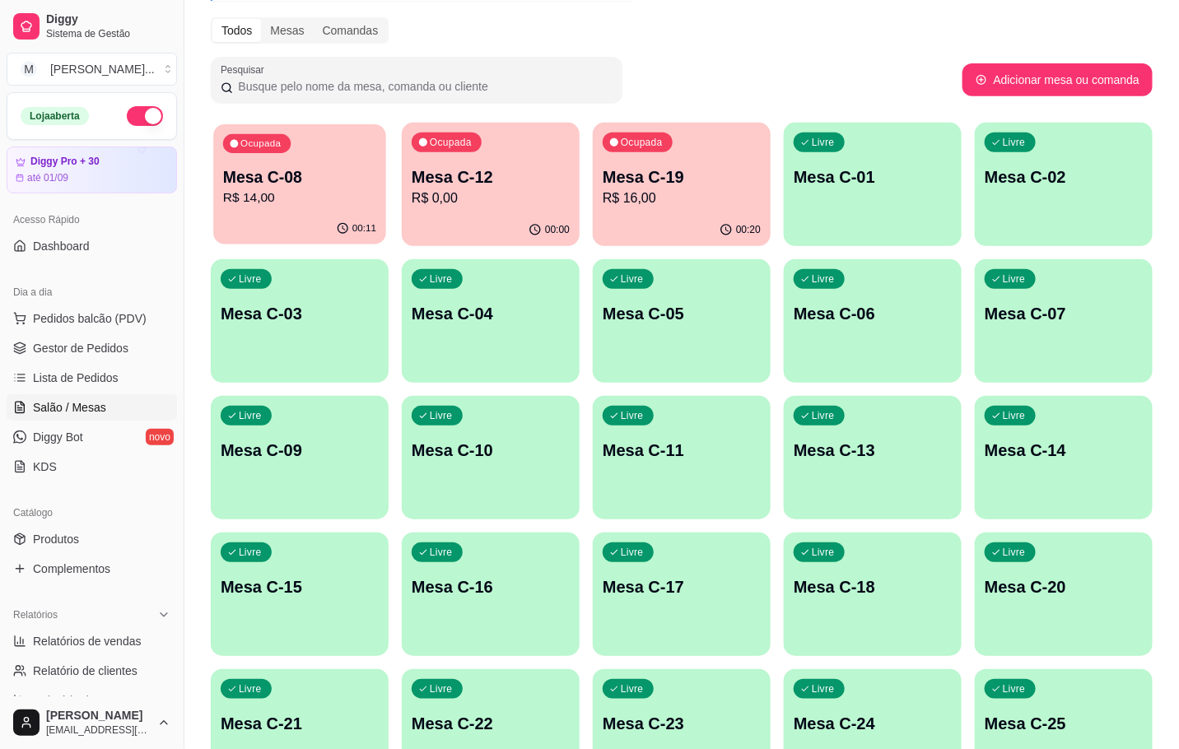
click at [301, 173] on p "Mesa C-08" at bounding box center [299, 177] width 153 height 22
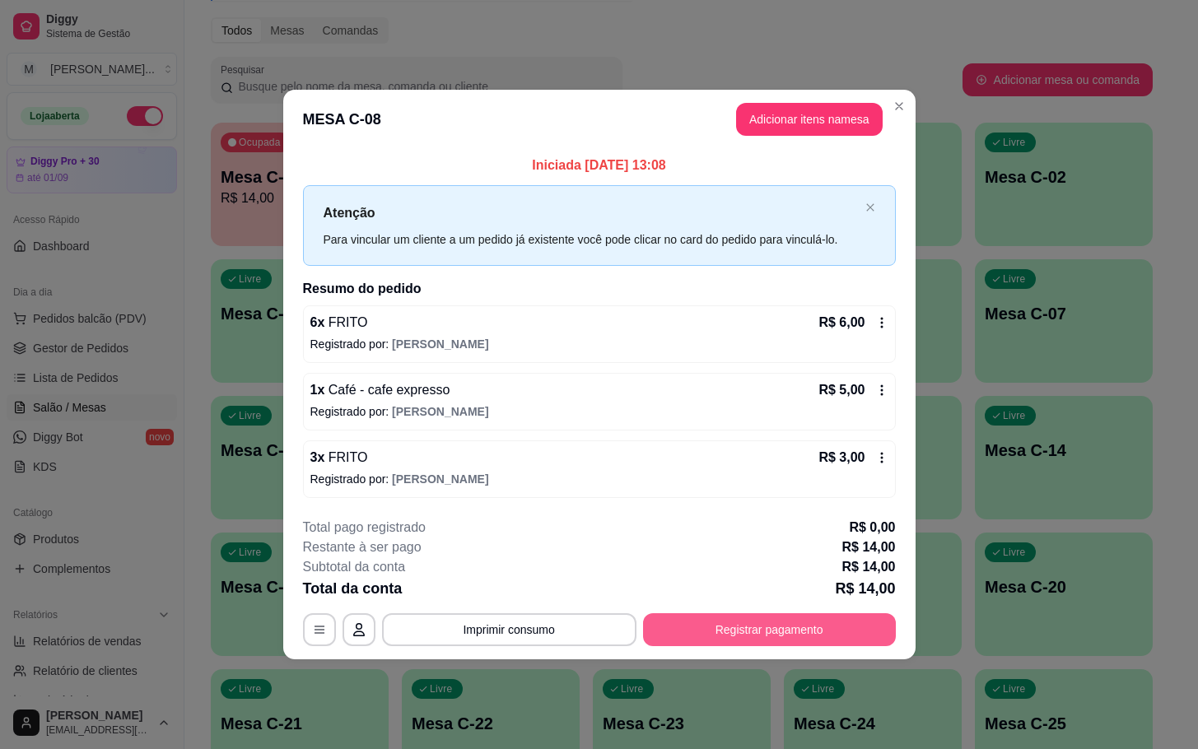
click at [699, 643] on button "Registrar pagamento" at bounding box center [769, 629] width 253 height 33
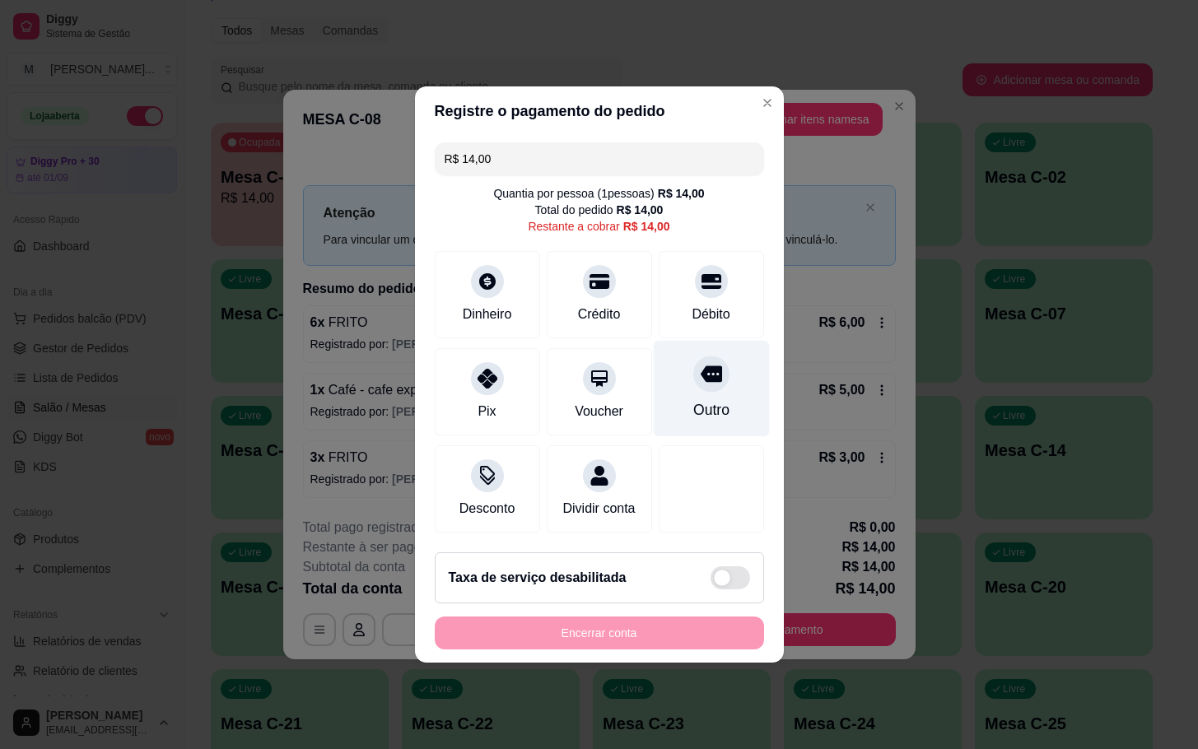
click at [709, 383] on div "Outro" at bounding box center [711, 389] width 116 height 96
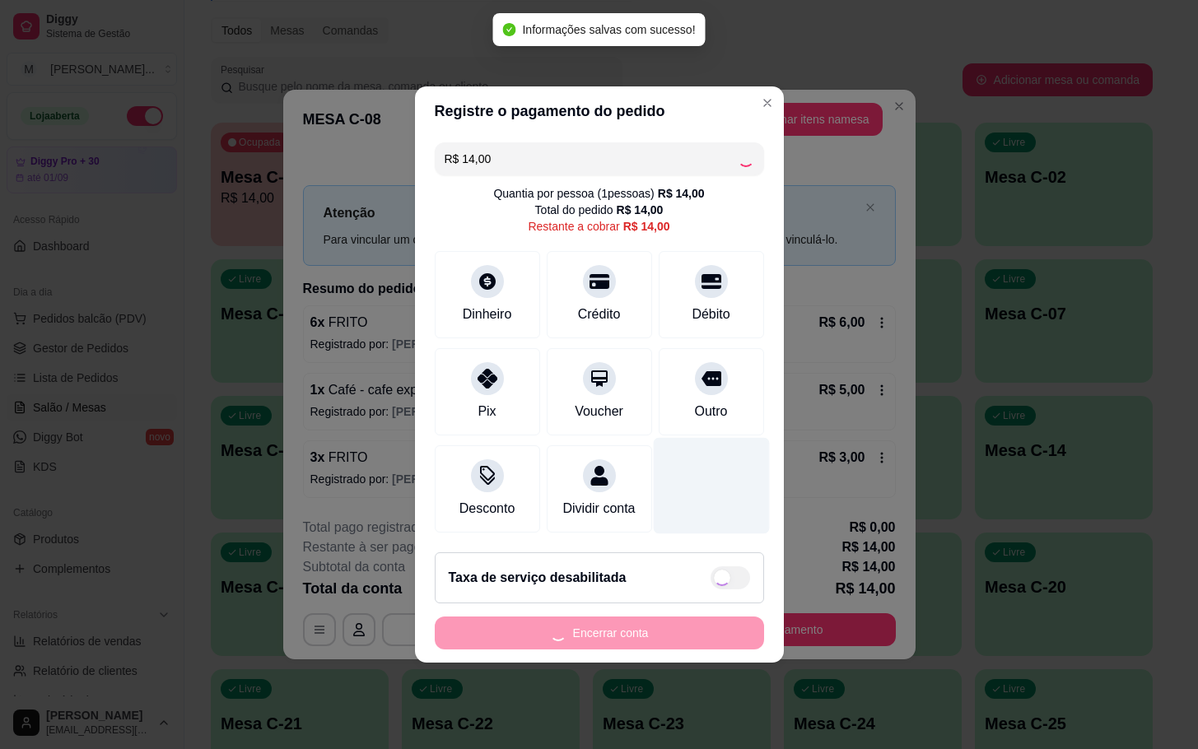
type input "R$ 0,00"
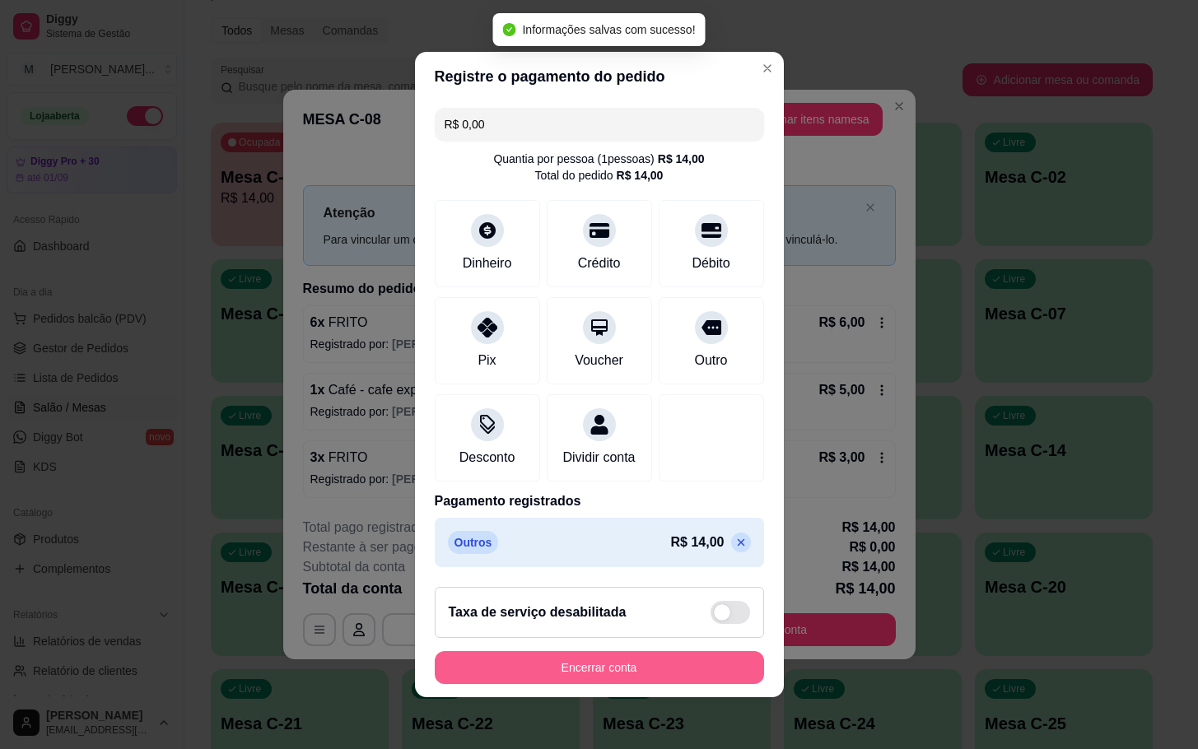
click at [589, 669] on button "Encerrar conta" at bounding box center [599, 667] width 329 height 33
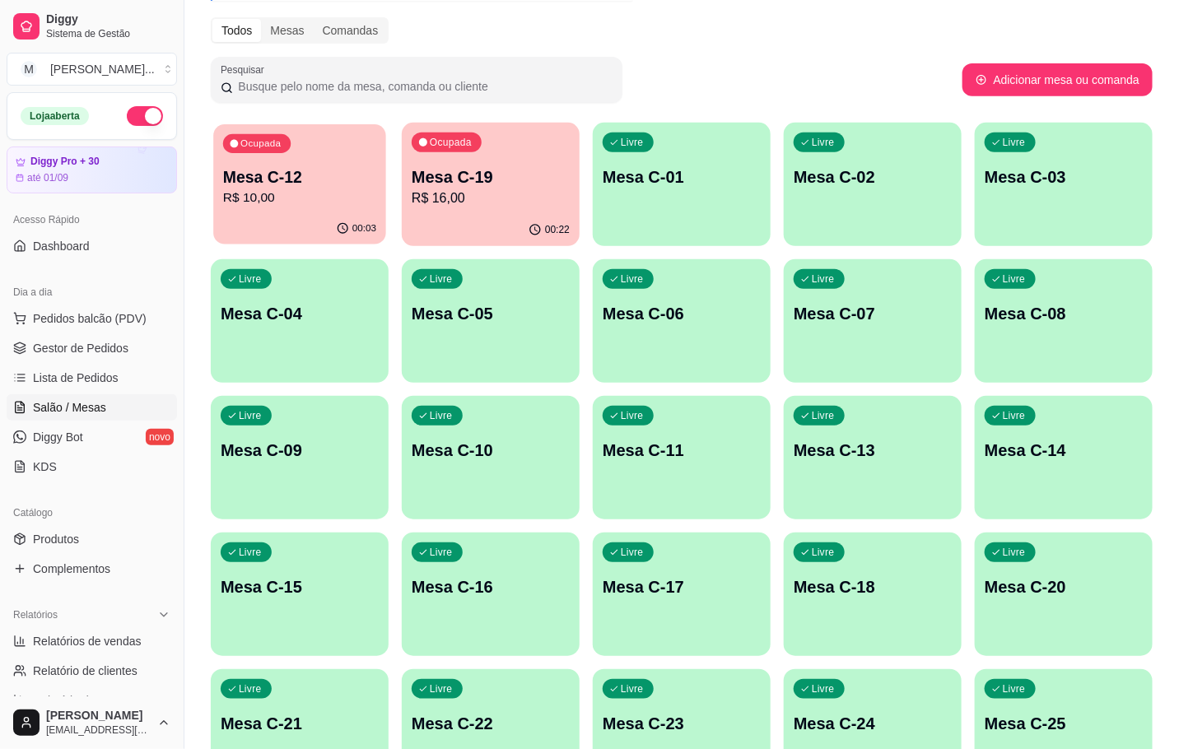
click at [252, 225] on div "00:03" at bounding box center [299, 228] width 173 height 31
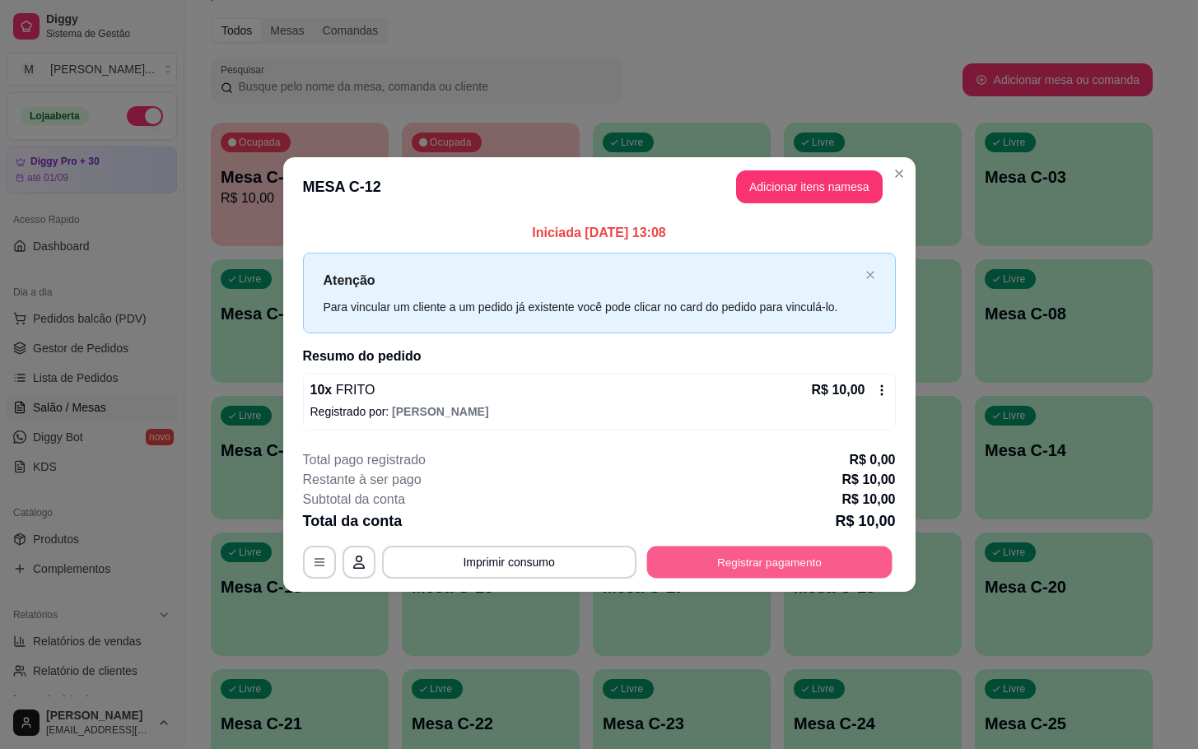
click at [729, 571] on button "Registrar pagamento" at bounding box center [768, 562] width 245 height 32
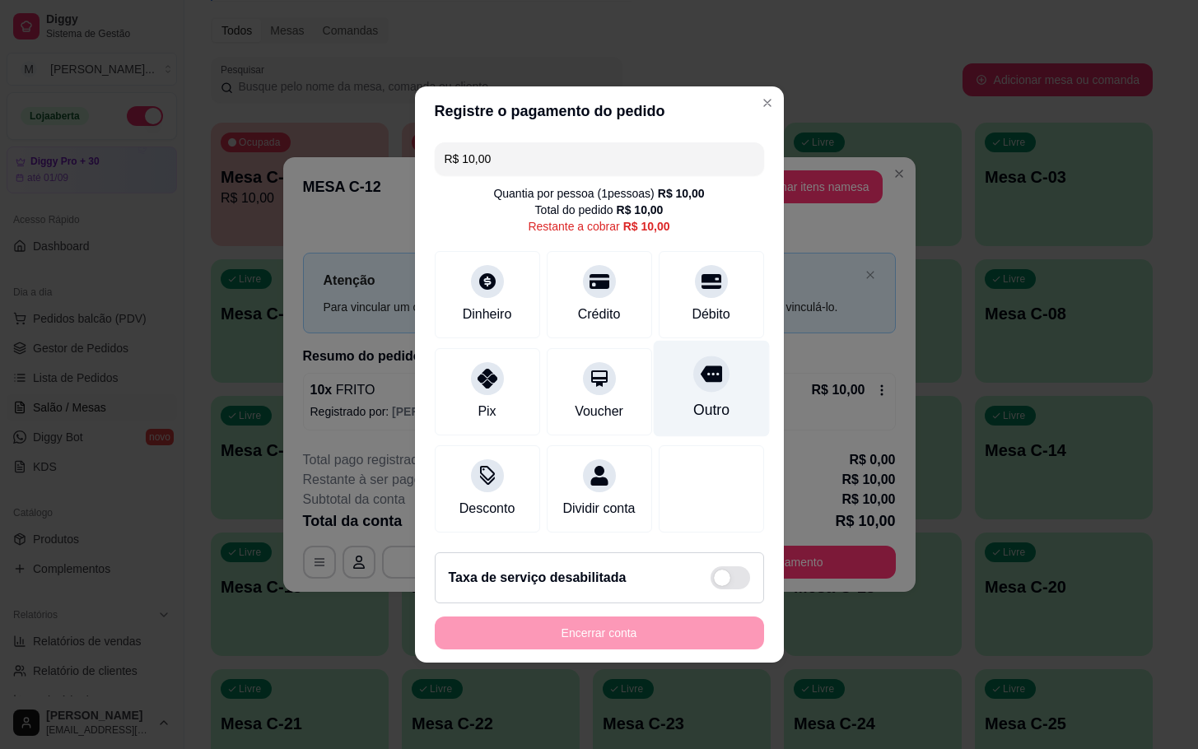
click at [693, 381] on div at bounding box center [711, 374] width 36 height 36
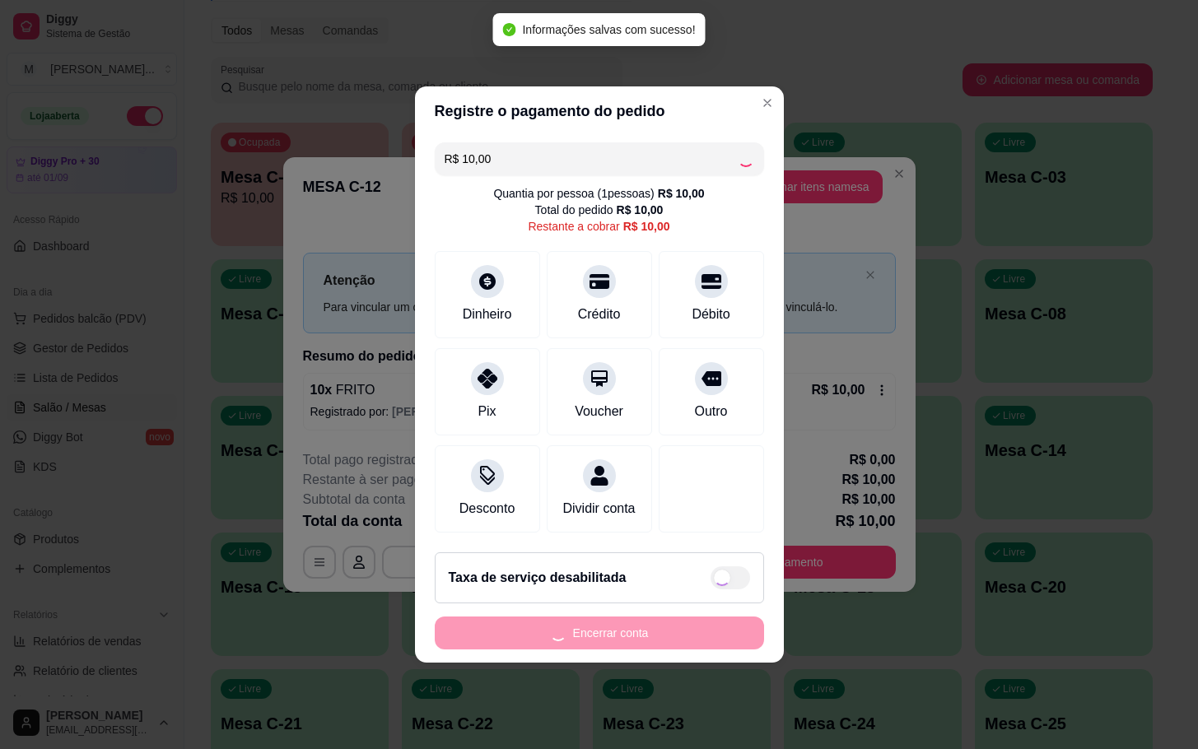
type input "R$ 0,00"
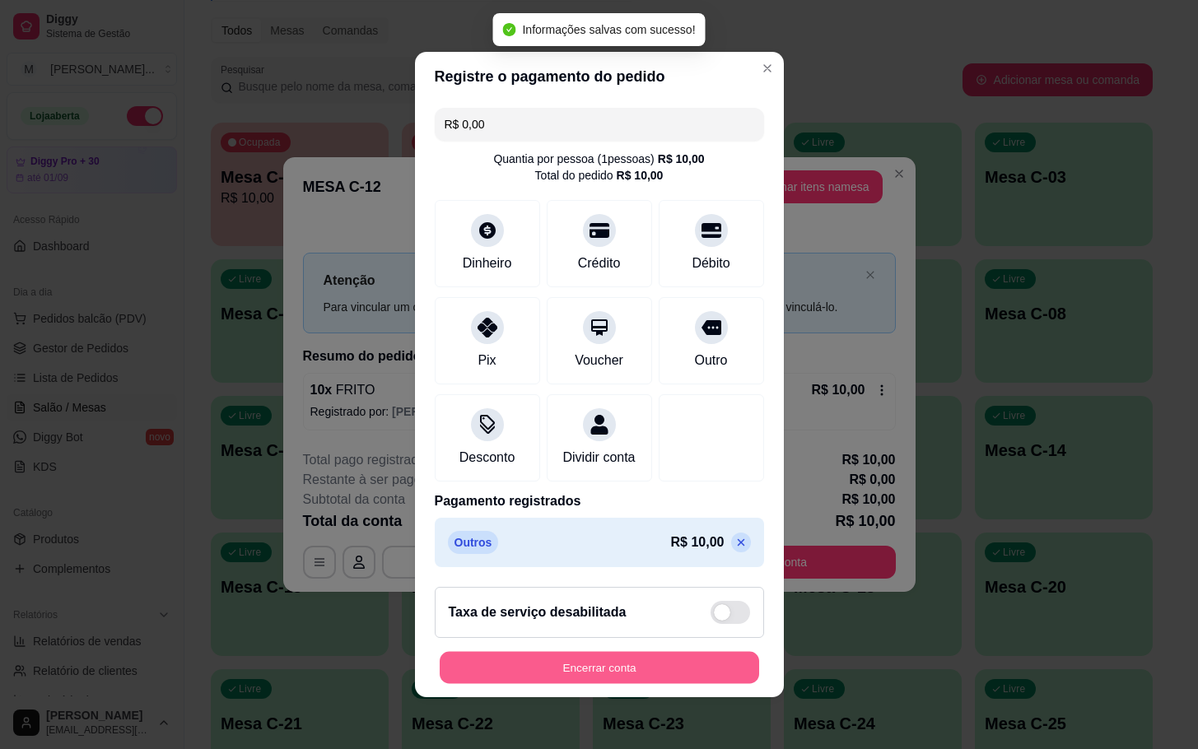
click at [620, 675] on button "Encerrar conta" at bounding box center [599, 668] width 319 height 32
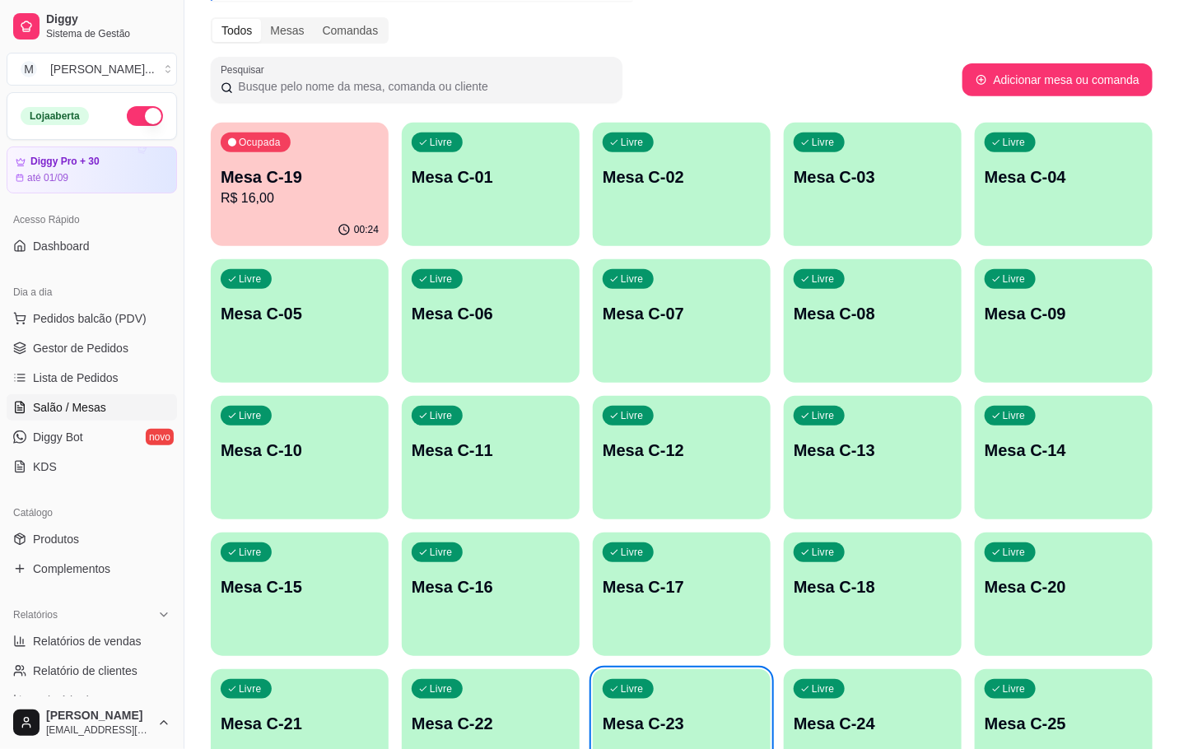
click at [322, 195] on p "R$ 16,00" at bounding box center [300, 199] width 158 height 20
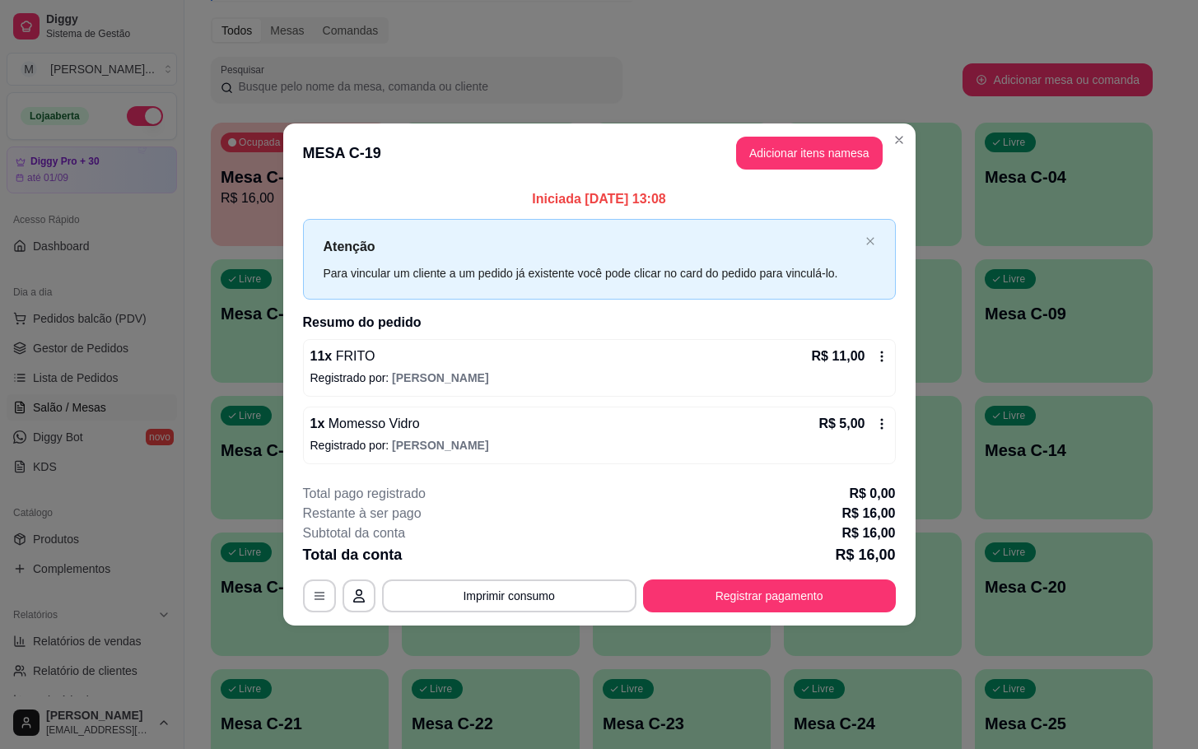
click at [874, 610] on button "Registrar pagamento" at bounding box center [769, 596] width 253 height 33
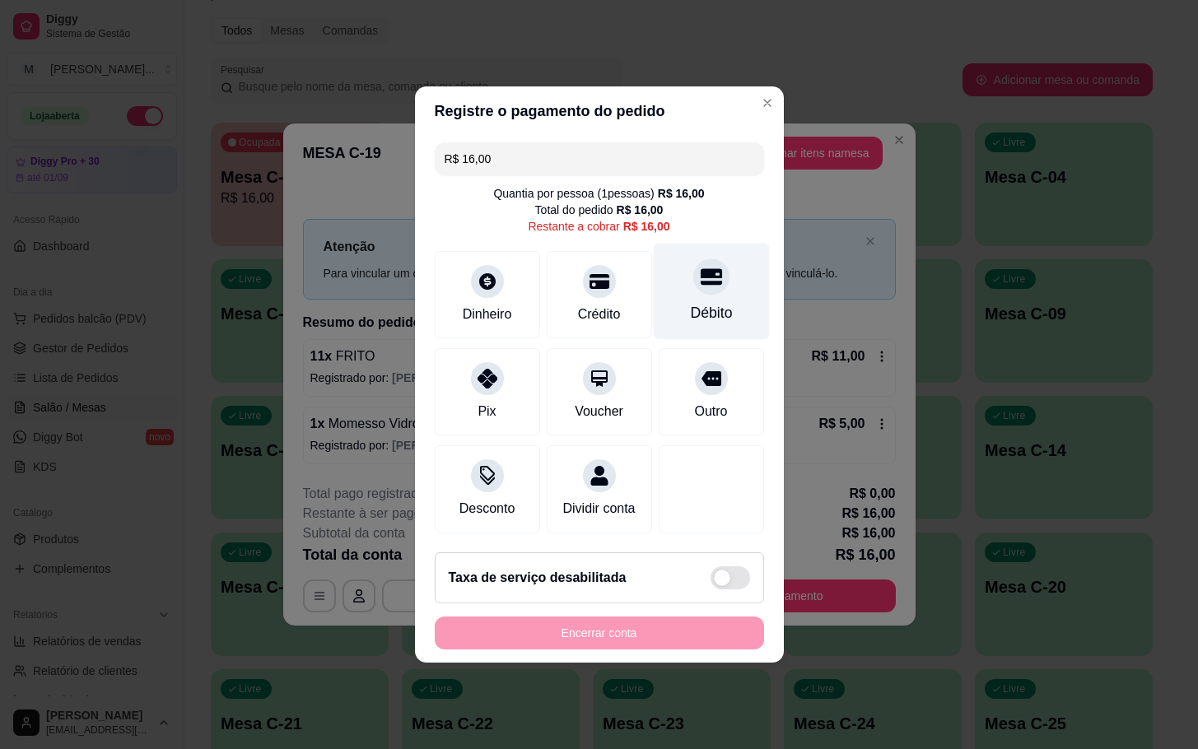
click at [710, 285] on div "Débito" at bounding box center [711, 292] width 116 height 96
type input "R$ 0,00"
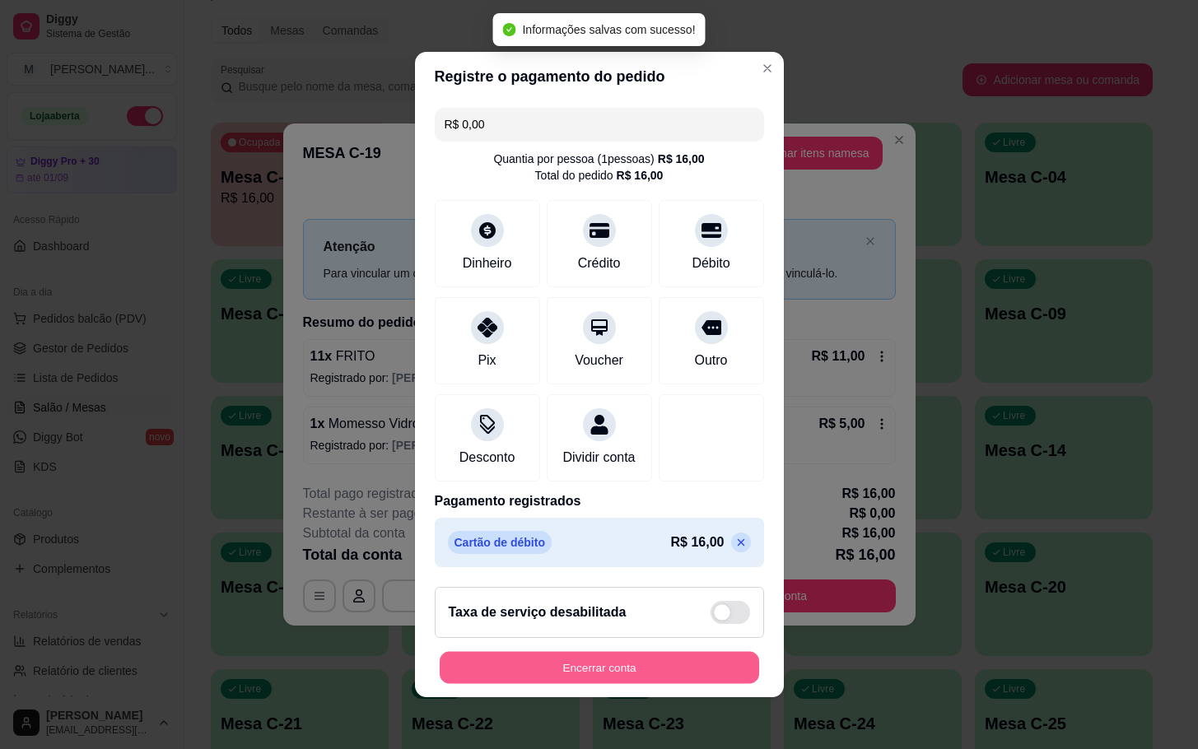
click at [633, 669] on button "Encerrar conta" at bounding box center [599, 668] width 319 height 32
